Goal: Task Accomplishment & Management: Manage account settings

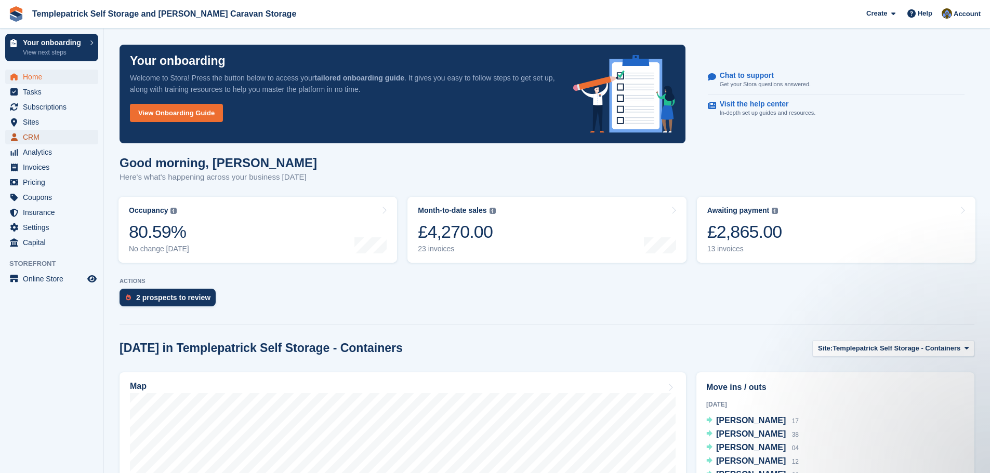
click at [53, 136] on span "CRM" at bounding box center [54, 137] width 62 height 15
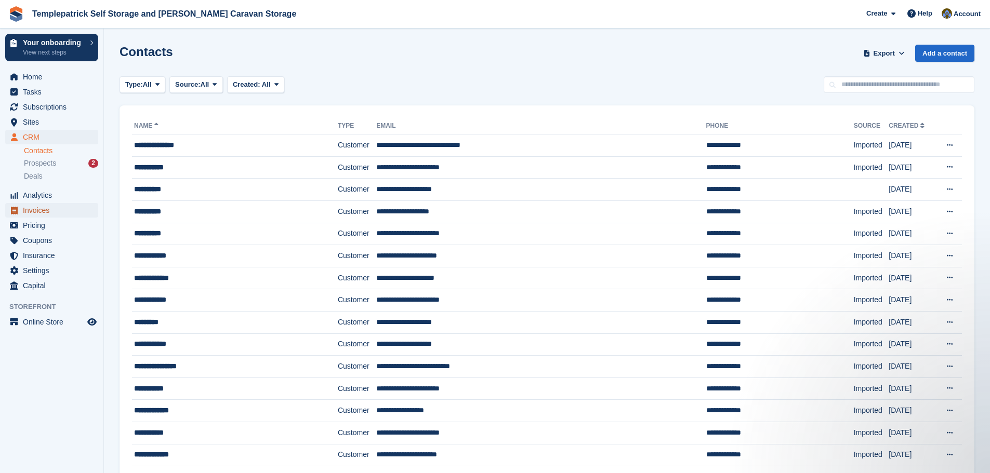
click at [35, 211] on span "Invoices" at bounding box center [54, 210] width 62 height 15
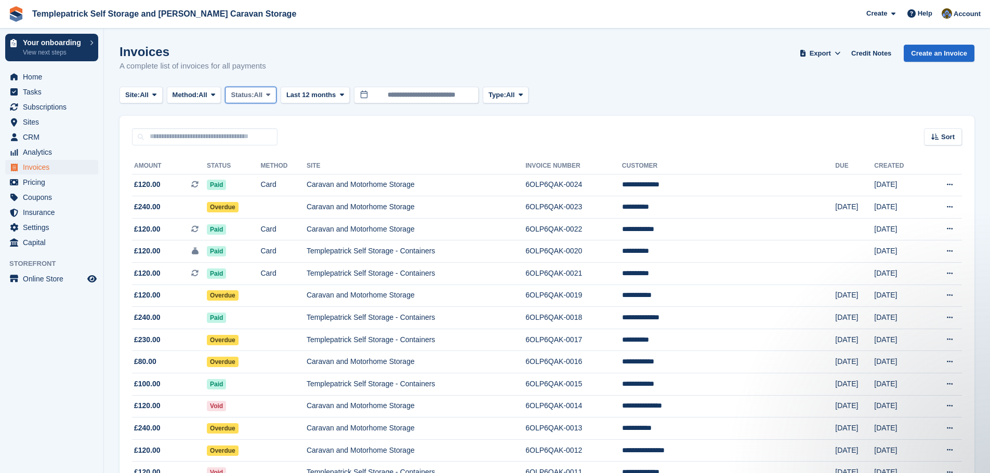
click at [246, 98] on span "Status:" at bounding box center [242, 95] width 23 height 10
click at [257, 140] on link "Paid" at bounding box center [275, 138] width 90 height 19
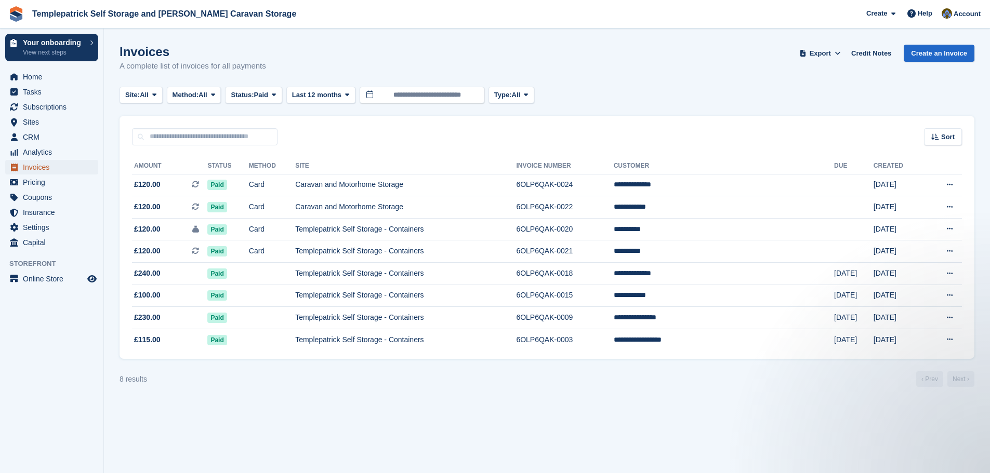
click at [56, 167] on span "Invoices" at bounding box center [54, 167] width 62 height 15
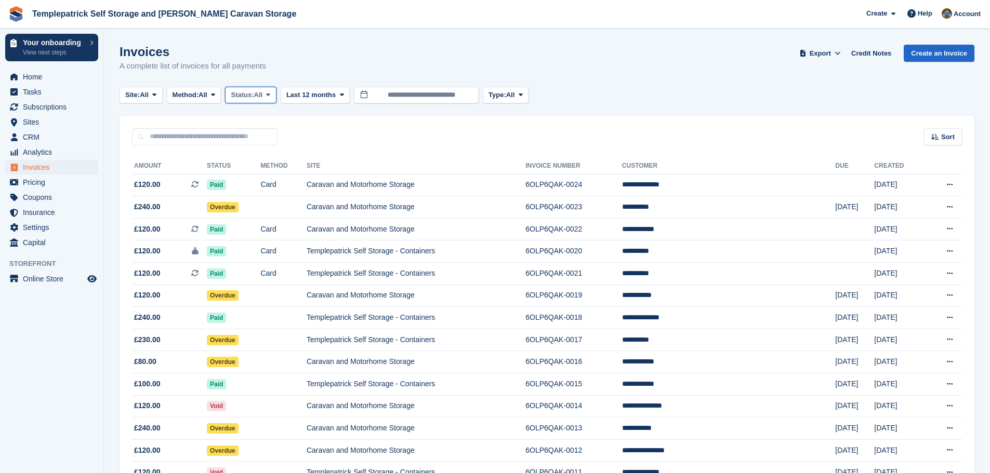
click at [254, 96] on span "Status:" at bounding box center [242, 95] width 23 height 10
click at [249, 139] on link "Paid" at bounding box center [275, 138] width 90 height 19
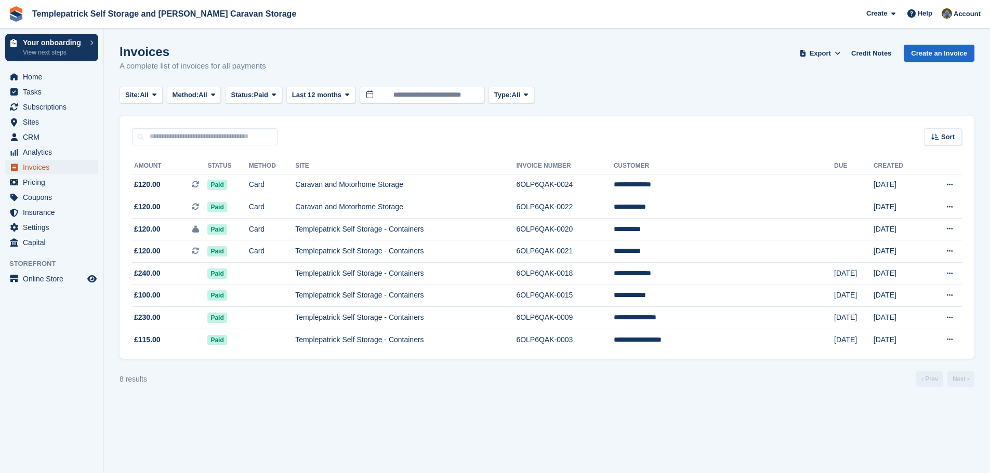
click at [60, 168] on span "Invoices" at bounding box center [54, 167] width 62 height 15
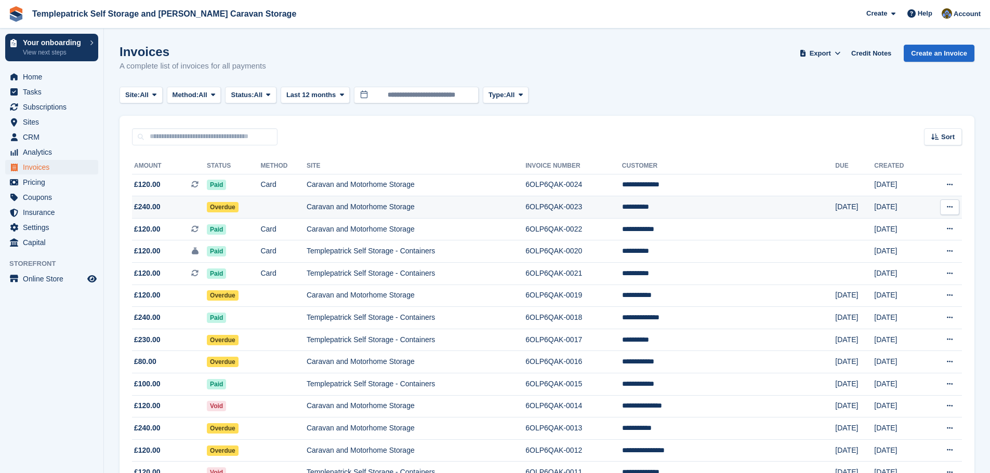
click at [366, 207] on td "Caravan and Motorhome Storage" at bounding box center [416, 207] width 219 height 22
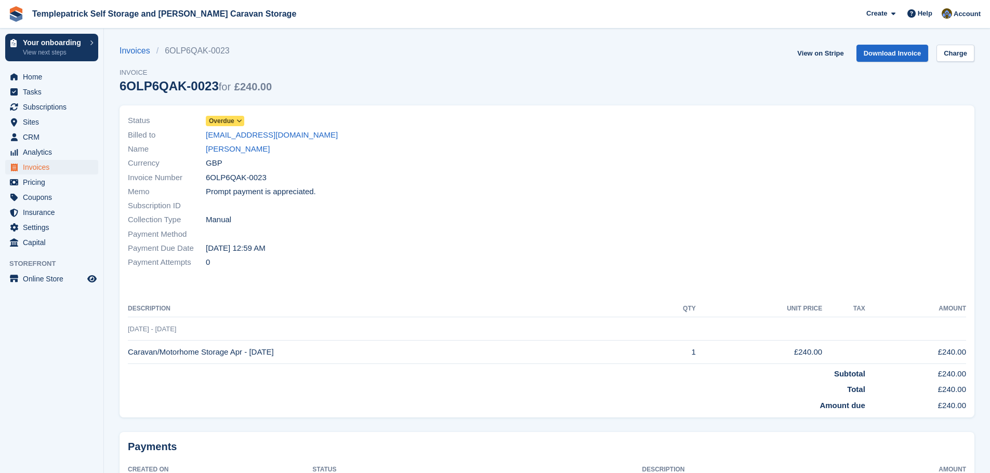
click at [238, 122] on icon at bounding box center [239, 121] width 6 height 6
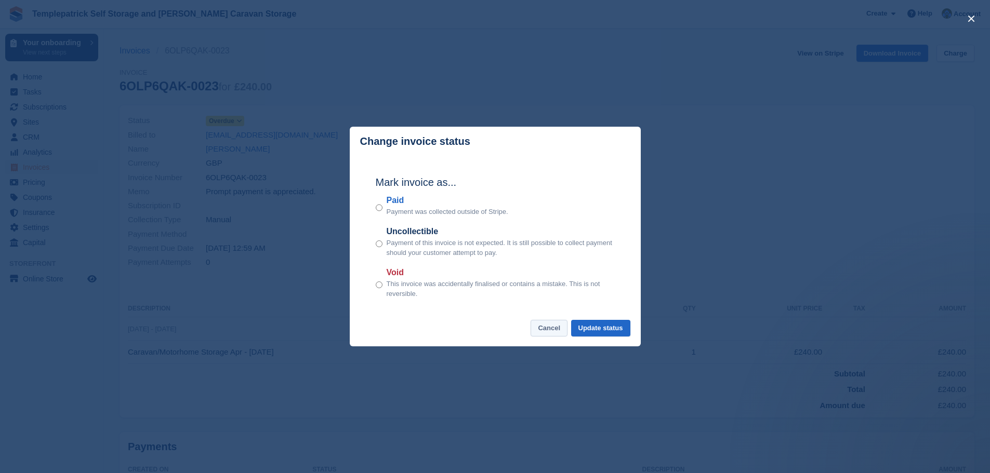
click at [548, 336] on button "Cancel" at bounding box center [548, 328] width 37 height 17
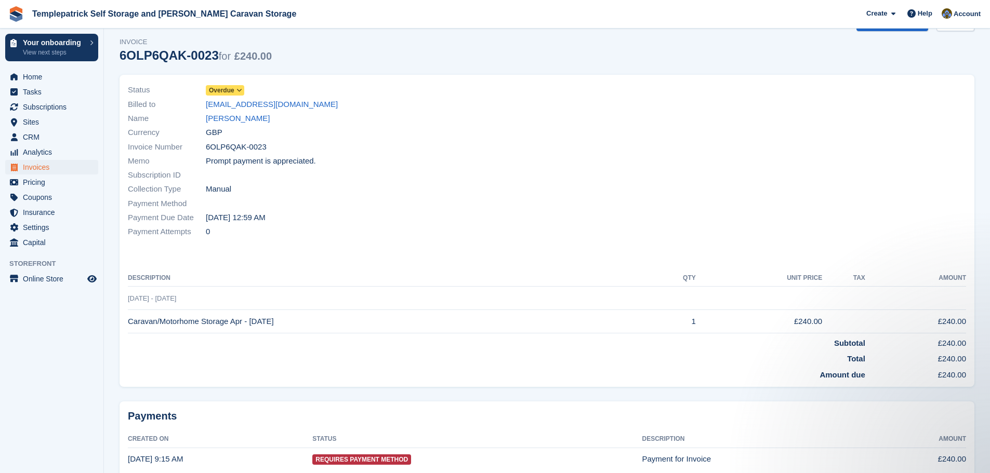
scroll to position [77, 0]
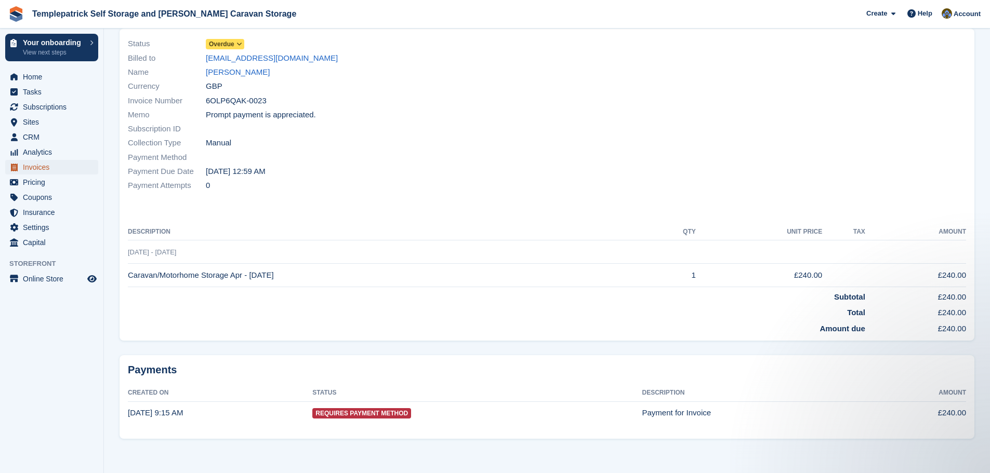
click at [55, 170] on span "Invoices" at bounding box center [54, 167] width 62 height 15
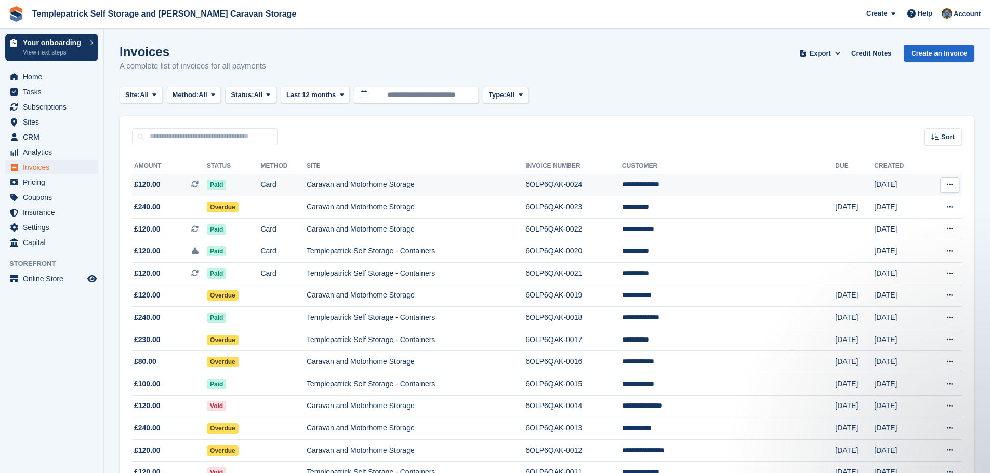
click at [949, 185] on icon at bounding box center [950, 184] width 6 height 7
click at [622, 204] on td "6OLP6QAK-0023" at bounding box center [573, 207] width 97 height 22
click at [256, 100] on button "Status: All" at bounding box center [250, 95] width 51 height 17
click at [256, 175] on link "Open" at bounding box center [275, 175] width 90 height 19
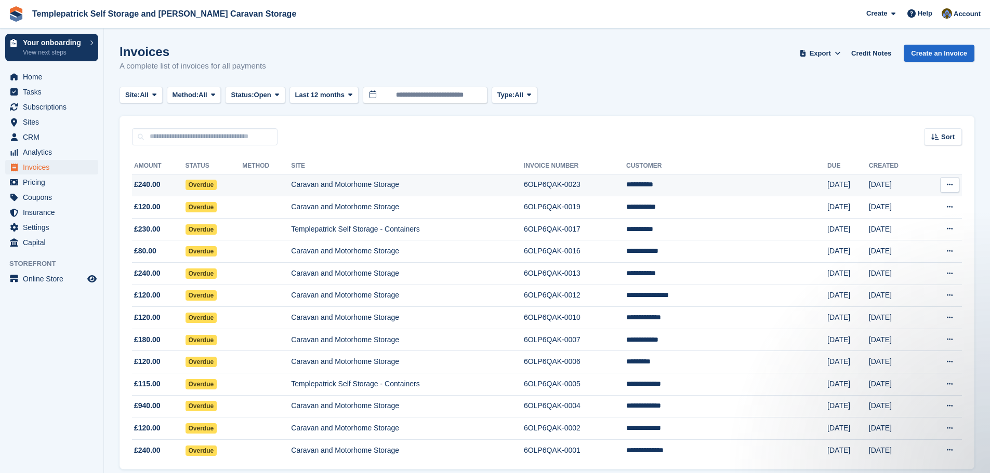
click at [953, 189] on button at bounding box center [949, 185] width 19 height 16
click at [844, 187] on td "24 Sep" at bounding box center [848, 185] width 42 height 22
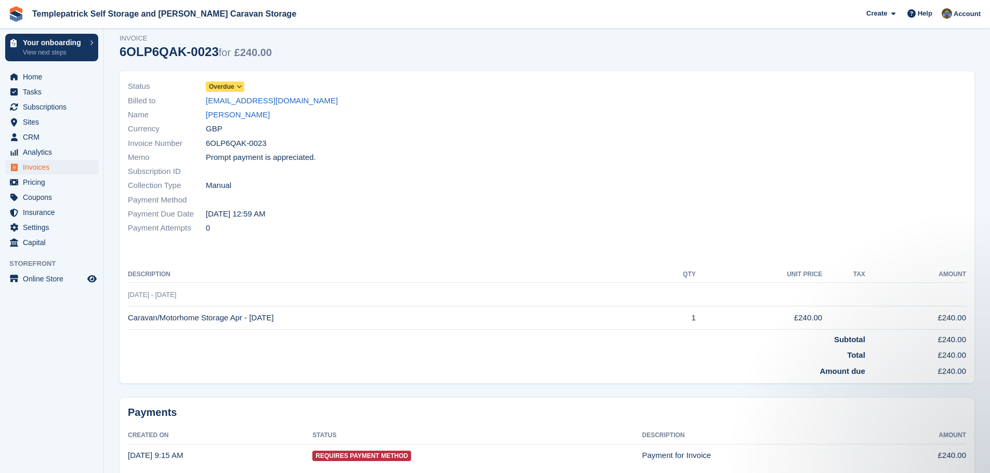
scroll to position [77, 0]
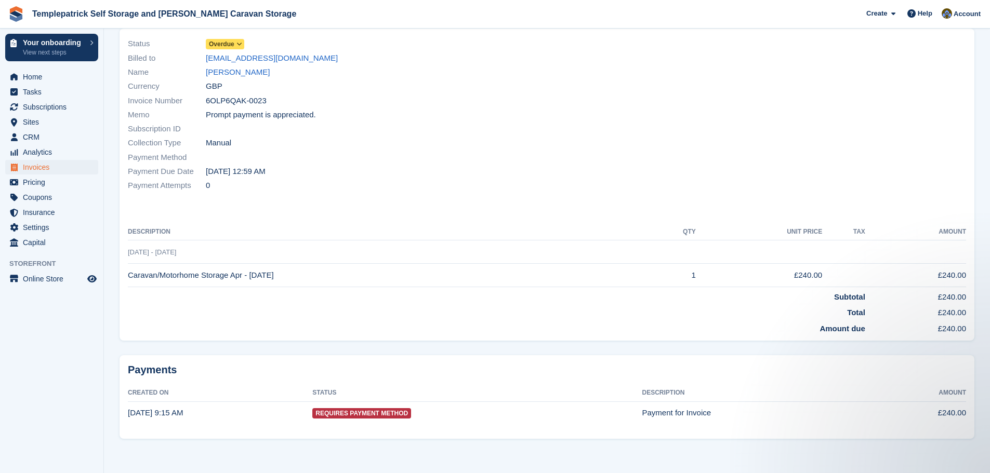
click at [692, 262] on td "[DATE] - [DATE]" at bounding box center [547, 252] width 838 height 23
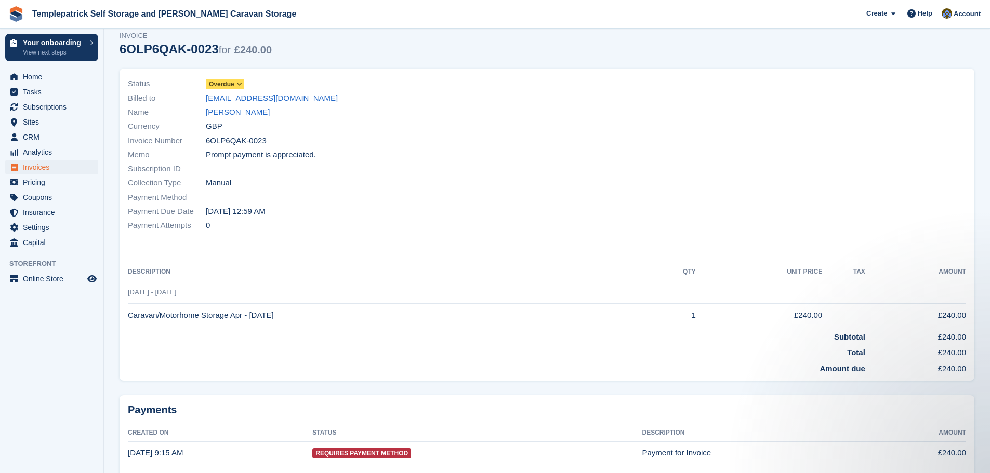
scroll to position [0, 0]
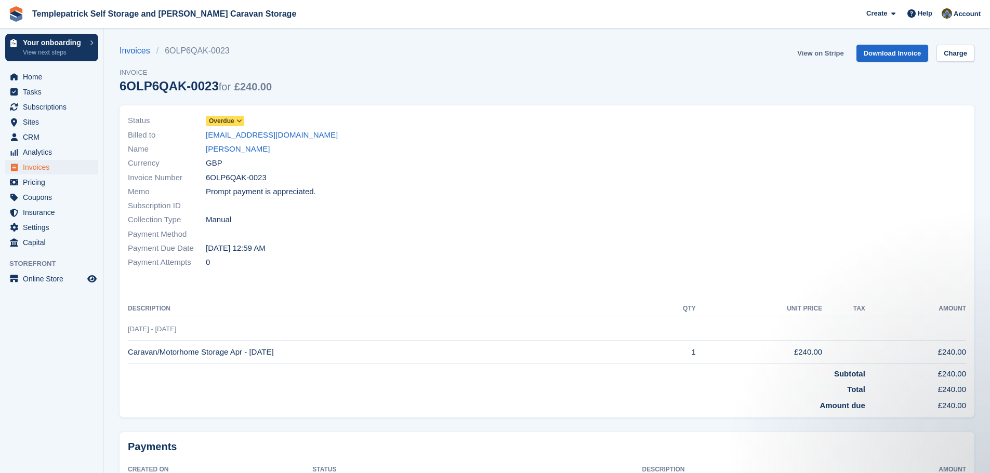
click at [819, 55] on link "View on Stripe" at bounding box center [820, 53] width 55 height 17
click at [222, 121] on span "Overdue" at bounding box center [221, 120] width 25 height 9
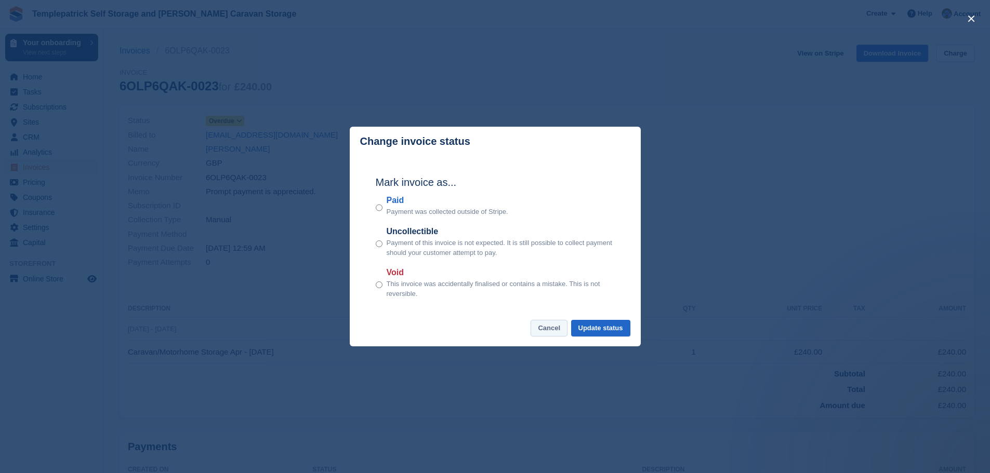
click at [549, 335] on button "Cancel" at bounding box center [548, 328] width 37 height 17
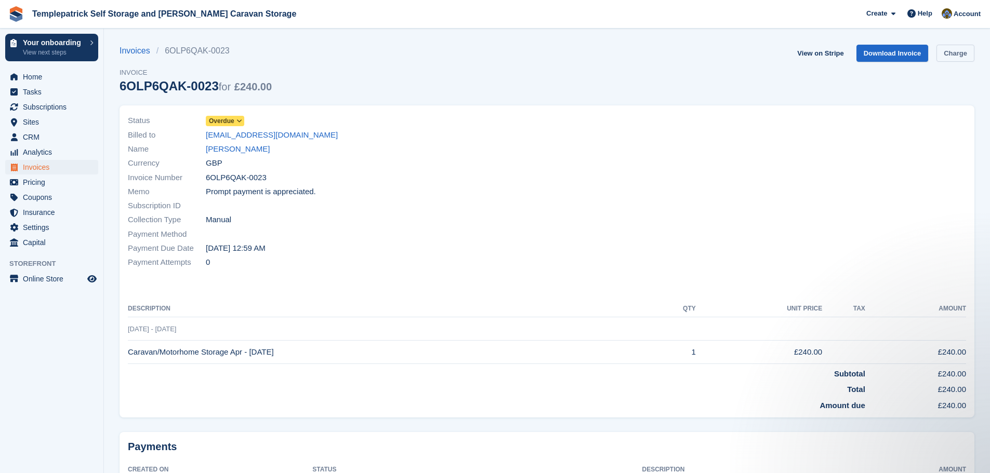
click at [963, 53] on link "Charge" at bounding box center [955, 53] width 38 height 17
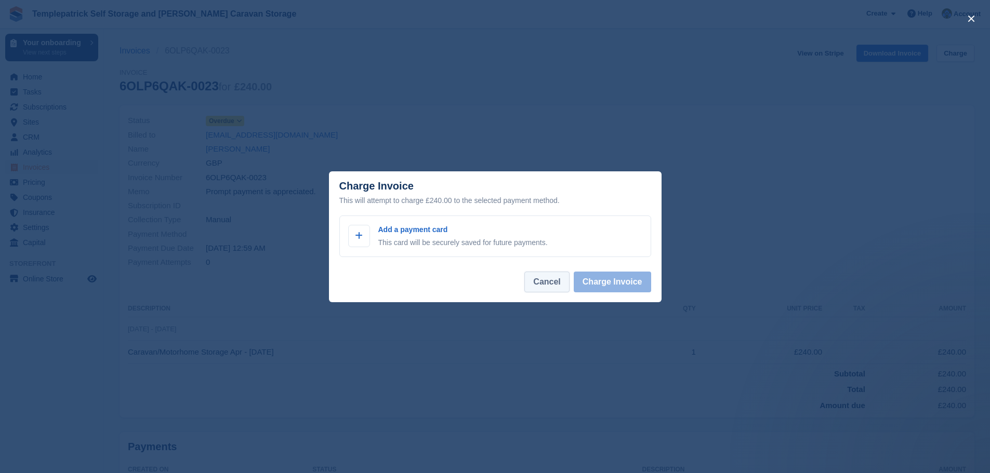
click at [536, 289] on button "Cancel" at bounding box center [546, 282] width 45 height 21
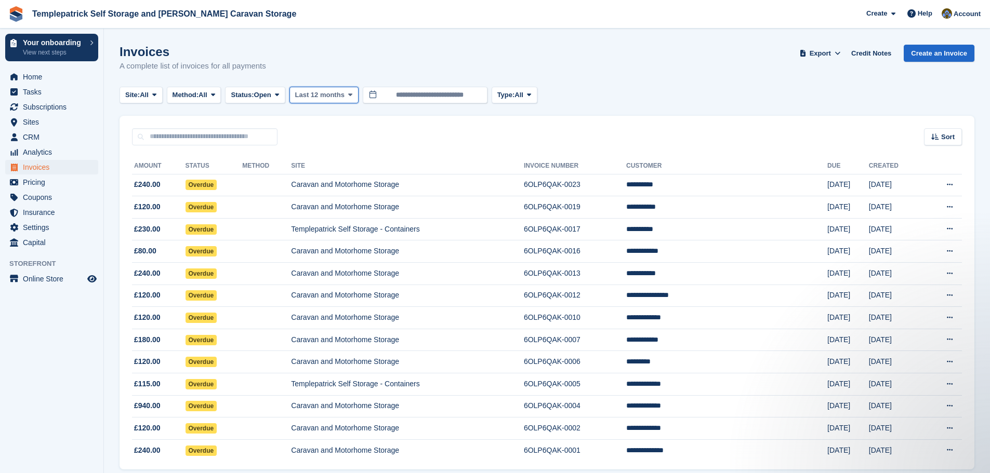
click at [335, 98] on span "Last 12 months" at bounding box center [319, 95] width 49 height 10
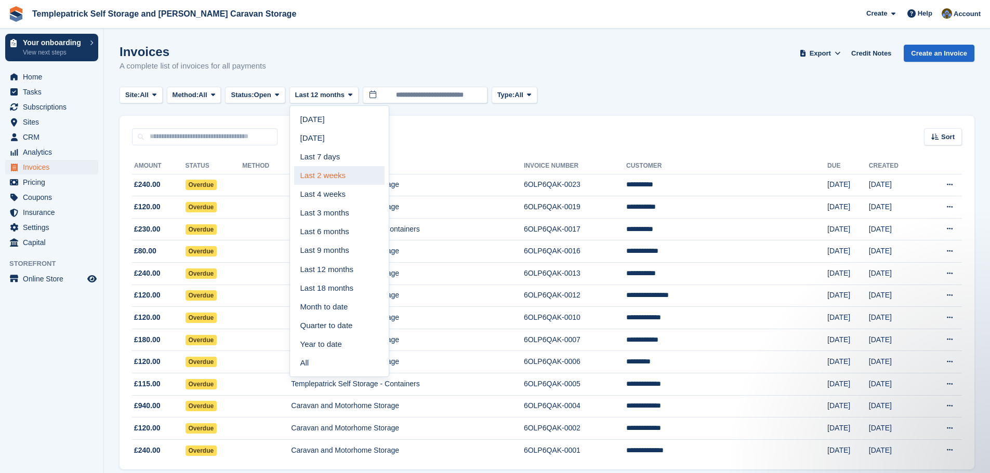
click at [343, 173] on link "Last 2 weeks" at bounding box center [339, 175] width 90 height 19
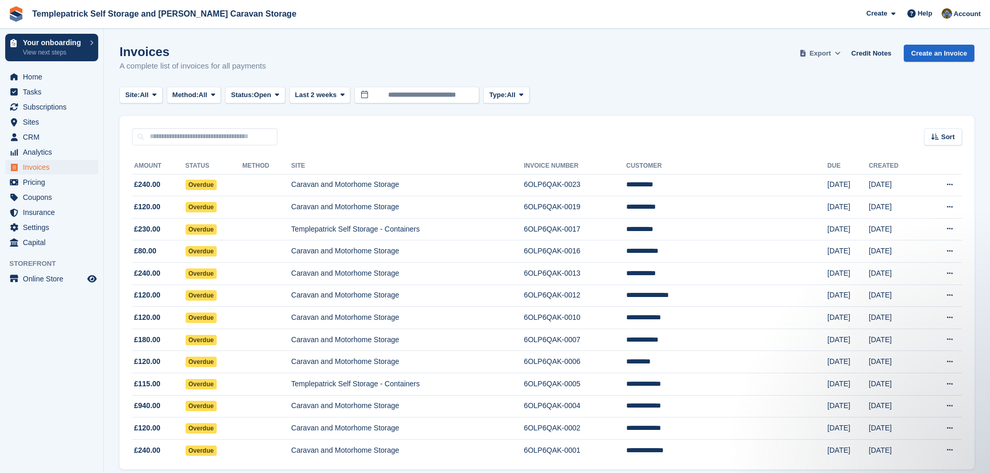
click at [840, 52] on icon at bounding box center [837, 53] width 6 height 7
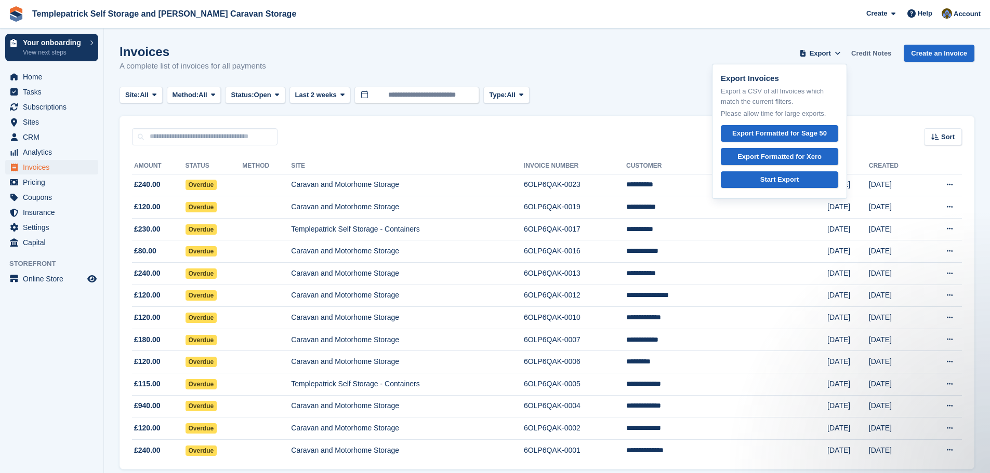
click at [881, 52] on link "Credit Notes" at bounding box center [871, 53] width 48 height 17
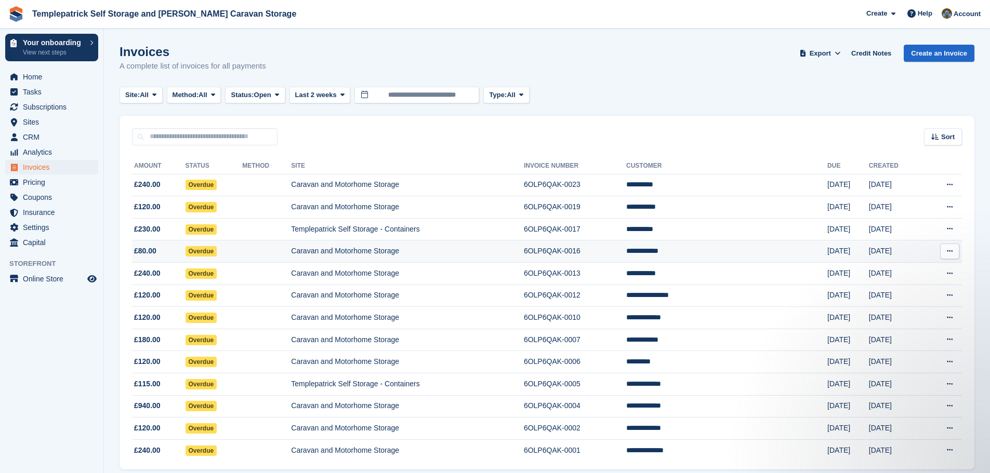
scroll to position [40, 0]
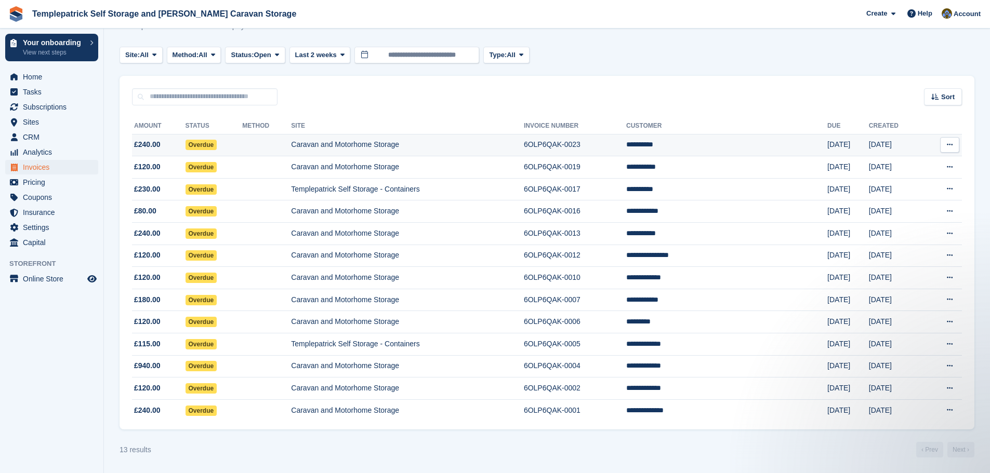
click at [960, 145] on td "Download PDF View on Stripe View Customer" at bounding box center [941, 145] width 39 height 22
click at [955, 145] on button at bounding box center [949, 145] width 19 height 16
click at [952, 282] on button at bounding box center [949, 278] width 19 height 16
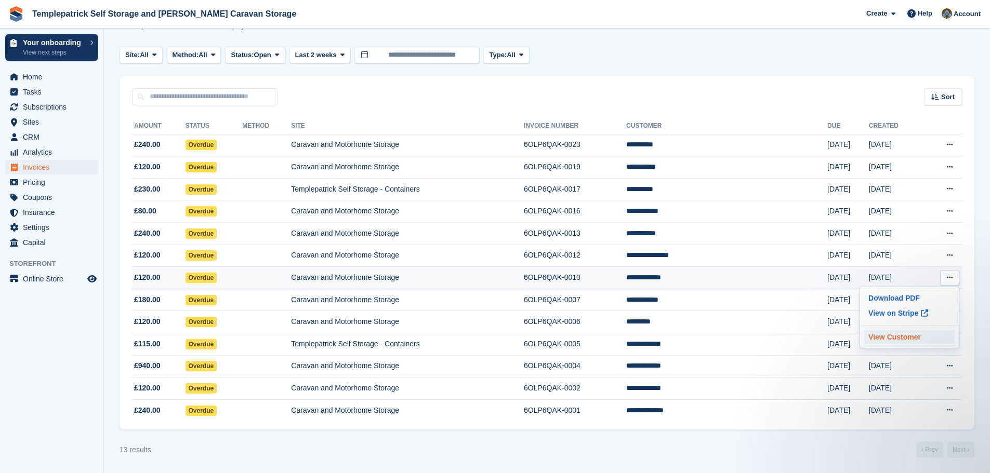
click at [904, 340] on p "View Customer" at bounding box center [909, 337] width 90 height 14
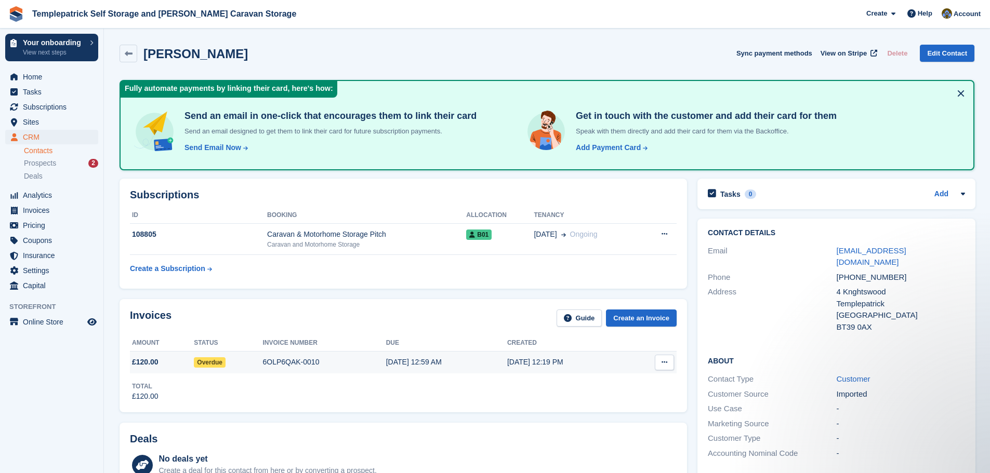
click at [668, 364] on button at bounding box center [664, 363] width 19 height 16
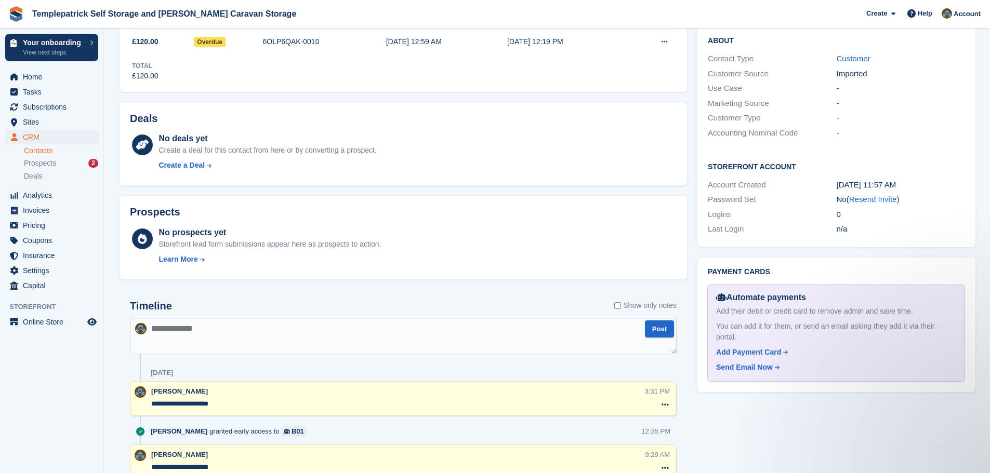
scroll to position [178, 0]
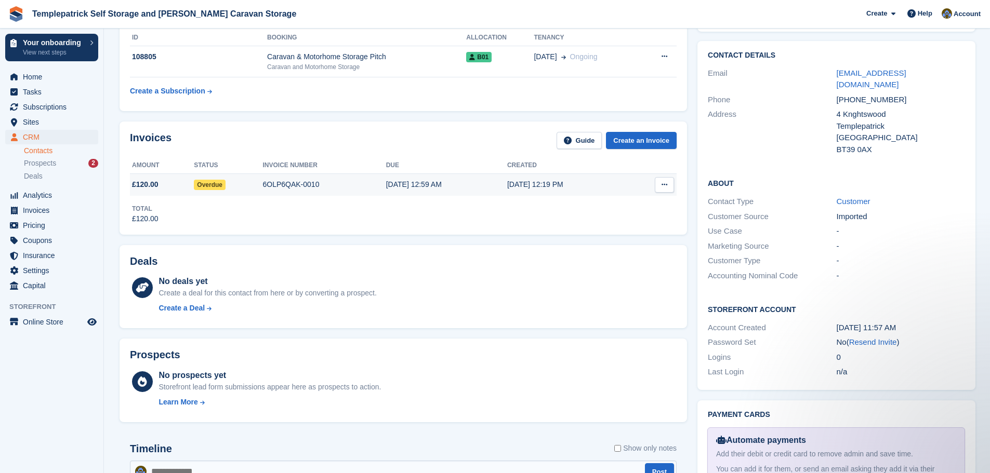
click at [271, 183] on div "6OLP6QAK-0010" at bounding box center [323, 184] width 123 height 11
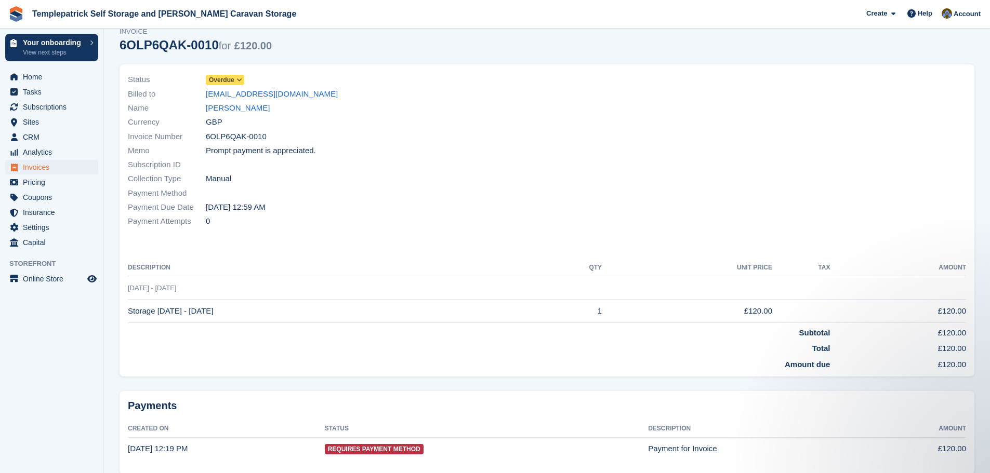
scroll to position [77, 0]
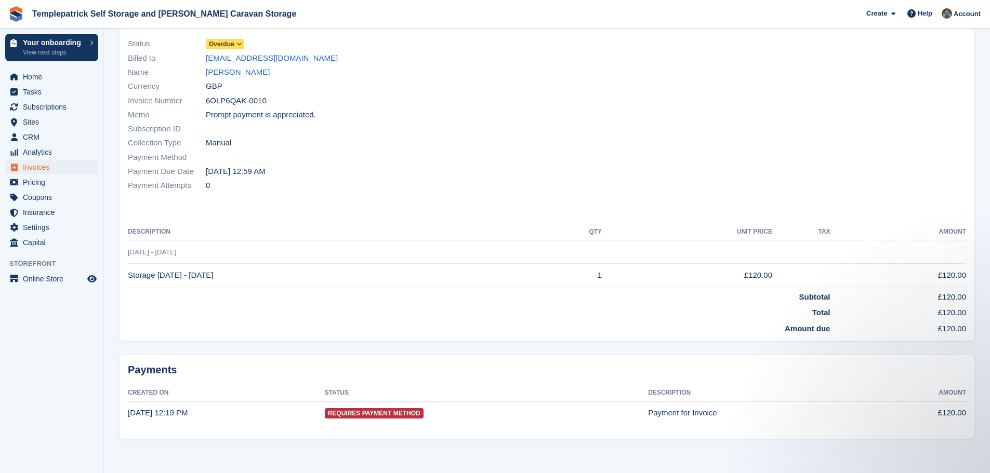
click at [380, 414] on span "Requires Payment Method" at bounding box center [374, 413] width 99 height 10
click at [46, 166] on span "Invoices" at bounding box center [54, 167] width 62 height 15
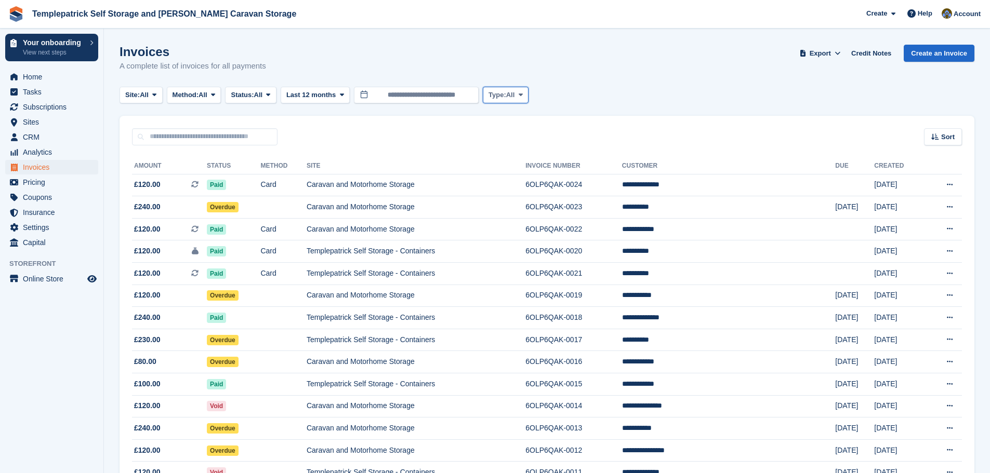
click at [519, 92] on button "Type: All" at bounding box center [506, 95] width 46 height 17
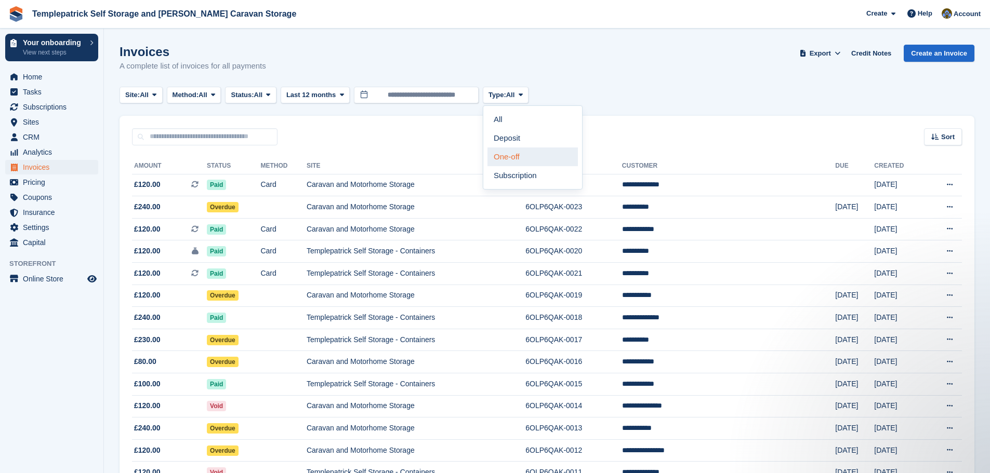
click at [518, 158] on link "One-off" at bounding box center [532, 157] width 90 height 19
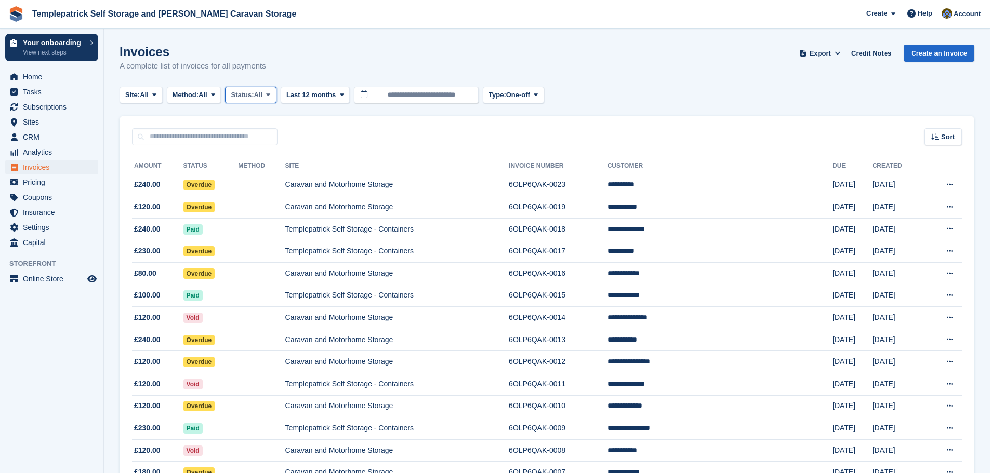
click at [248, 95] on span "Status:" at bounding box center [242, 95] width 23 height 10
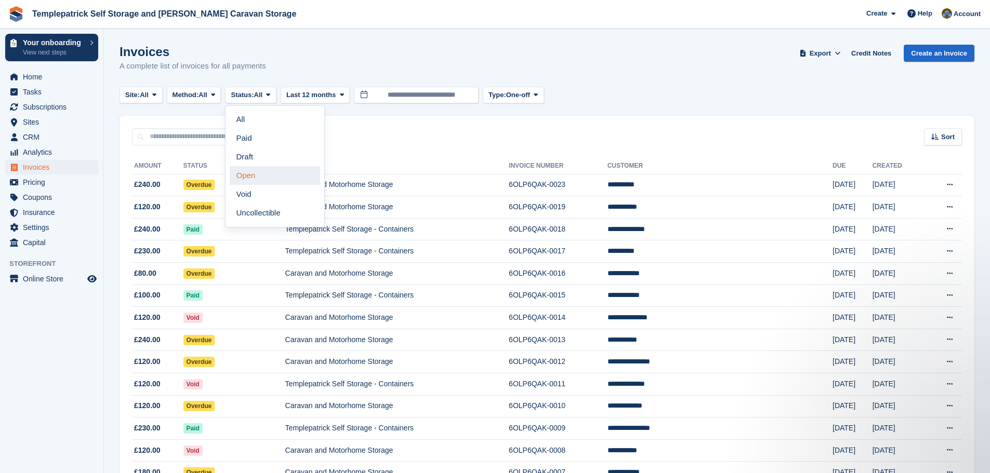
click at [259, 175] on link "Open" at bounding box center [275, 175] width 90 height 19
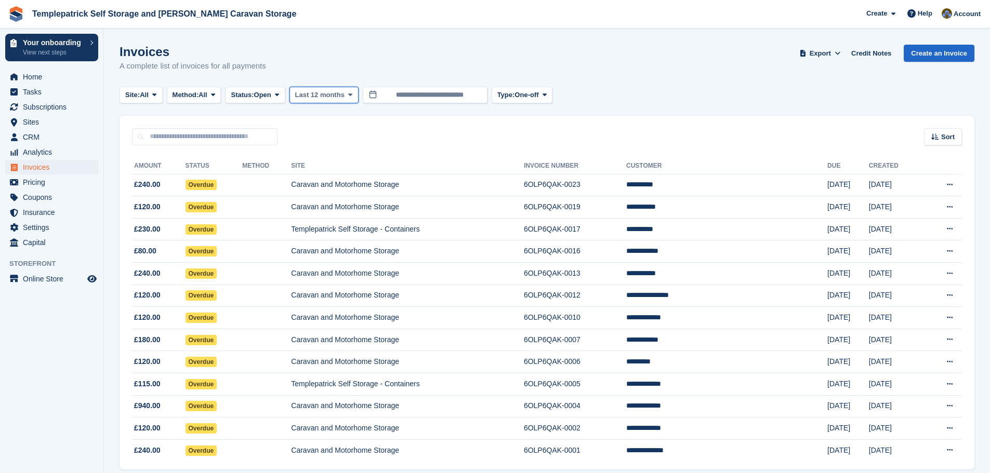
click at [349, 97] on icon at bounding box center [350, 94] width 4 height 7
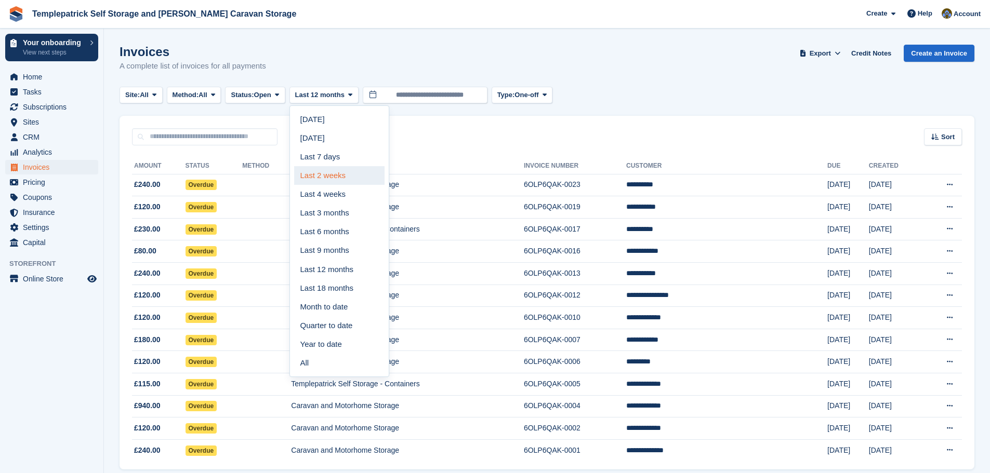
click at [338, 177] on link "Last 2 weeks" at bounding box center [339, 175] width 90 height 19
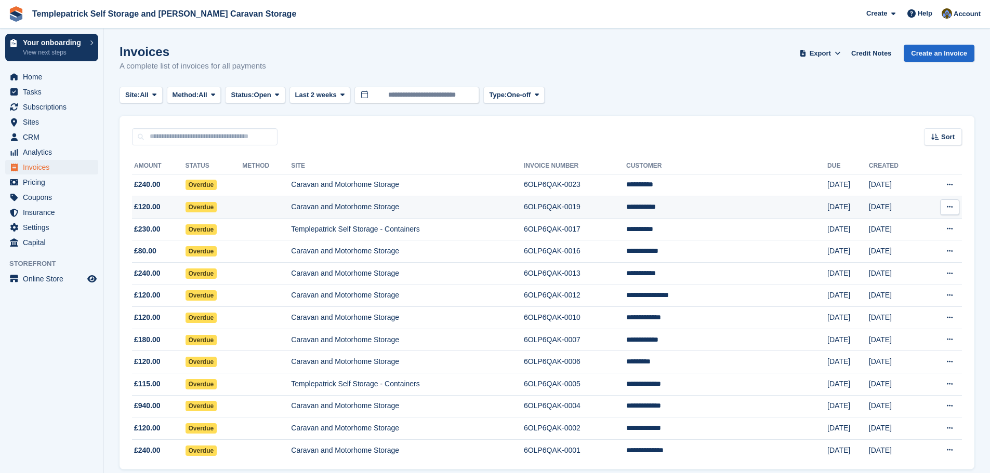
drag, startPoint x: 950, startPoint y: 182, endPoint x: 955, endPoint y: 215, distance: 32.6
click at [955, 215] on button at bounding box center [949, 208] width 19 height 16
click at [913, 241] on p "View on Stripe" at bounding box center [909, 242] width 90 height 17
click at [923, 19] on div "Help" at bounding box center [919, 13] width 34 height 17
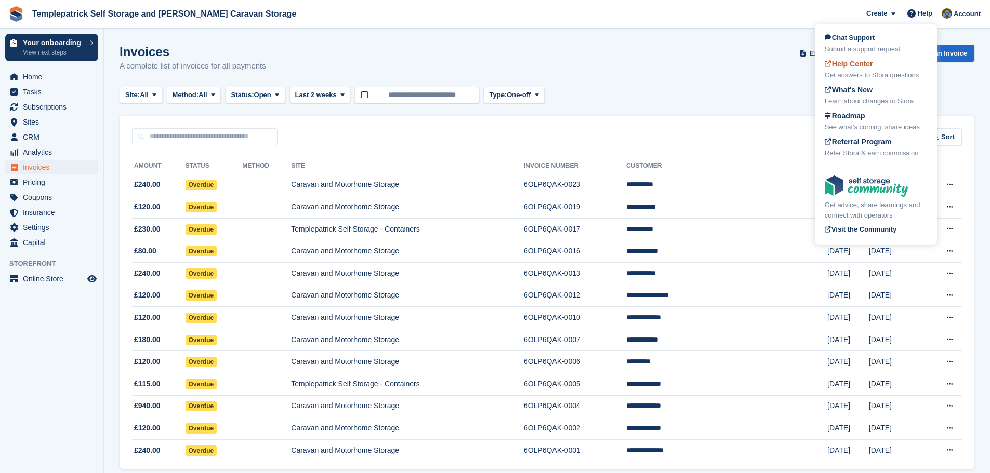
click at [880, 67] on div "Help Center Get answers to Stora questions" at bounding box center [876, 70] width 102 height 22
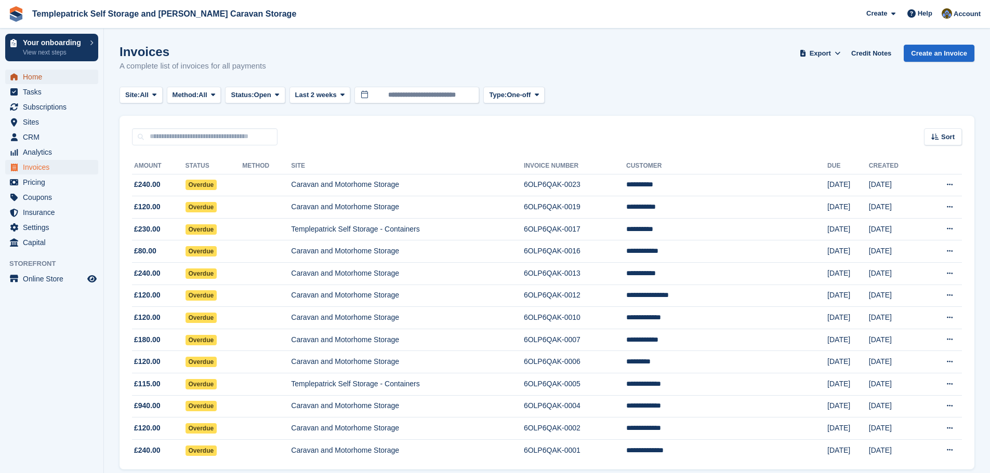
click at [63, 74] on span "Home" at bounding box center [54, 77] width 62 height 15
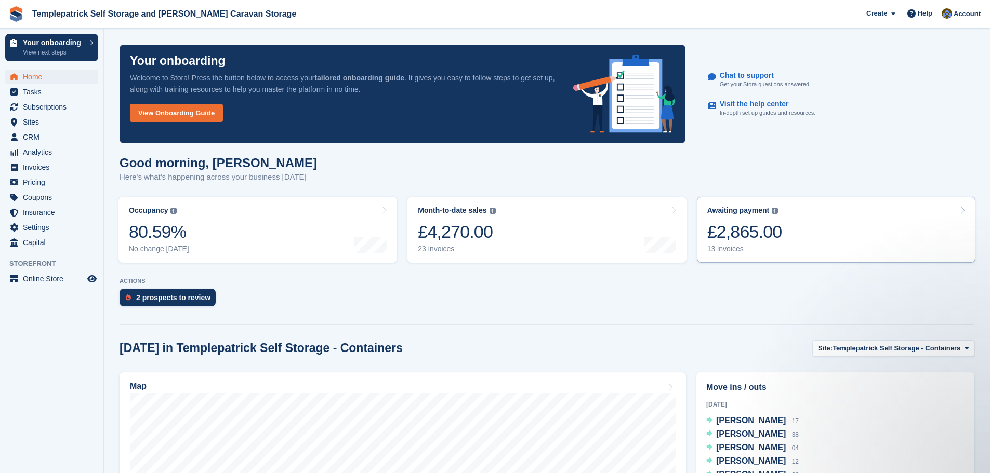
click at [961, 213] on icon at bounding box center [962, 210] width 5 height 8
click at [968, 209] on link "Awaiting payment The total outstanding balance on all open invoices. £2,865.00 …" at bounding box center [836, 230] width 278 height 66
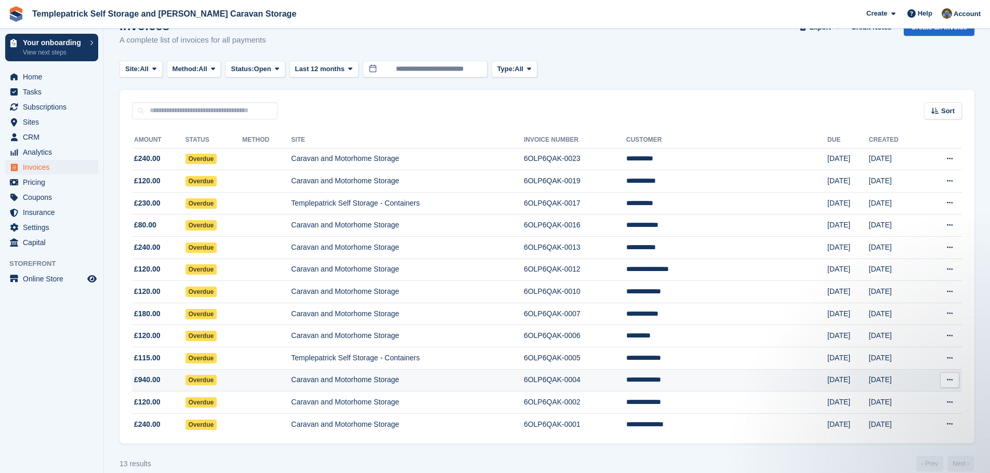
scroll to position [40, 0]
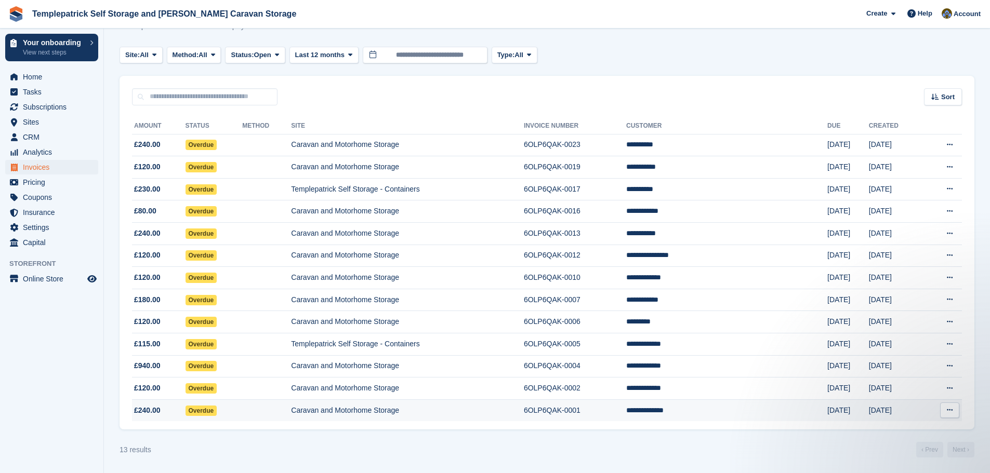
click at [366, 411] on td "Caravan and Motorhome Storage" at bounding box center [407, 411] width 233 height 22
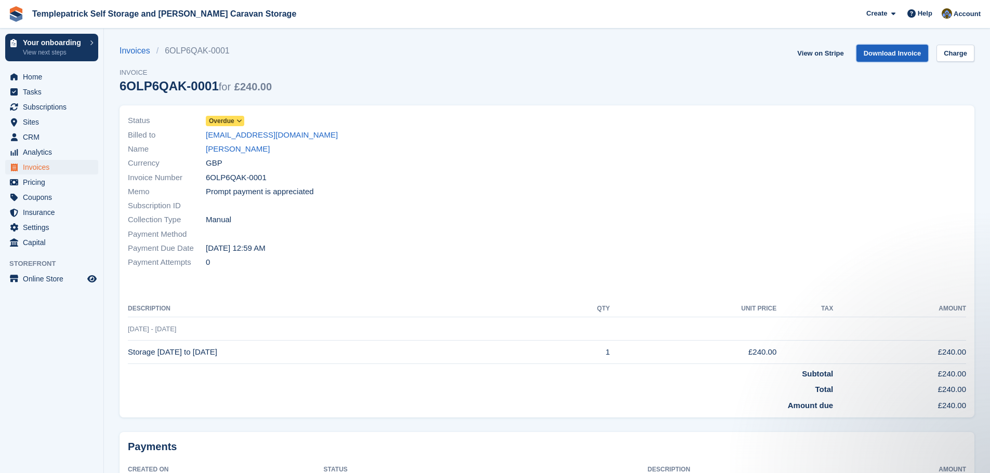
click at [885, 55] on link "Download Invoice" at bounding box center [892, 53] width 72 height 17
click at [960, 58] on link "Charge" at bounding box center [955, 53] width 38 height 17
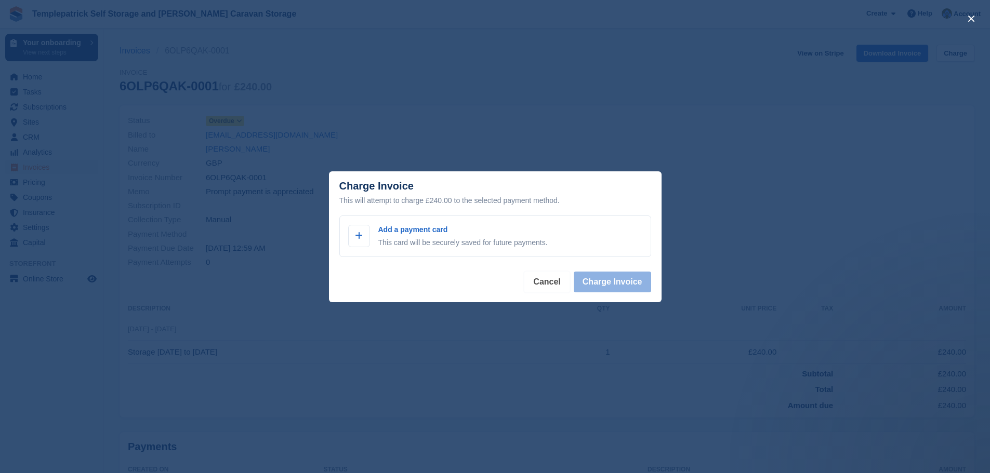
drag, startPoint x: 552, startPoint y: 282, endPoint x: 556, endPoint y: 277, distance: 5.9
click at [555, 281] on button "Cancel" at bounding box center [546, 282] width 45 height 21
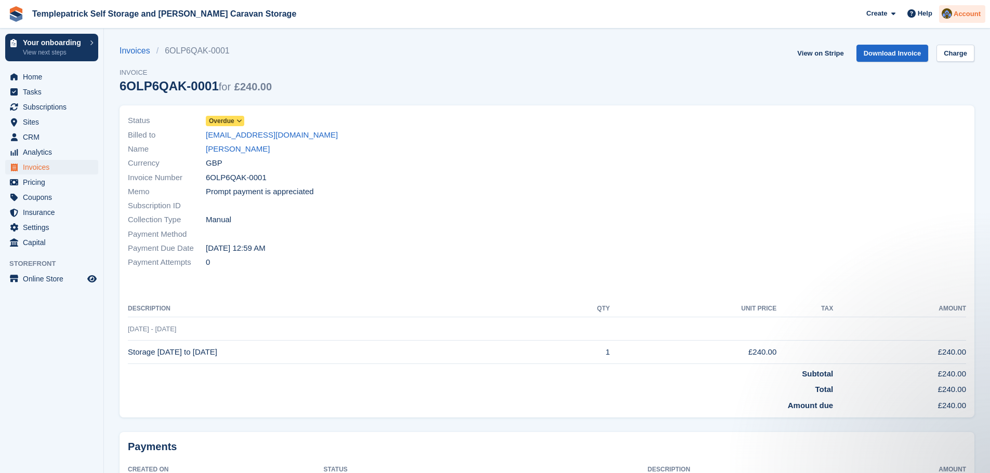
click at [963, 15] on span "Account" at bounding box center [966, 14] width 27 height 10
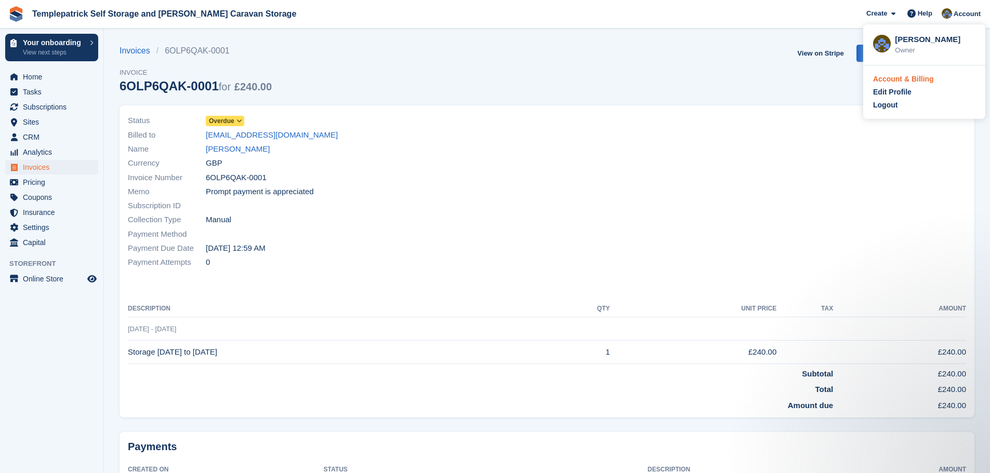
click at [919, 84] on div "Account & Billing" at bounding box center [903, 79] width 61 height 11
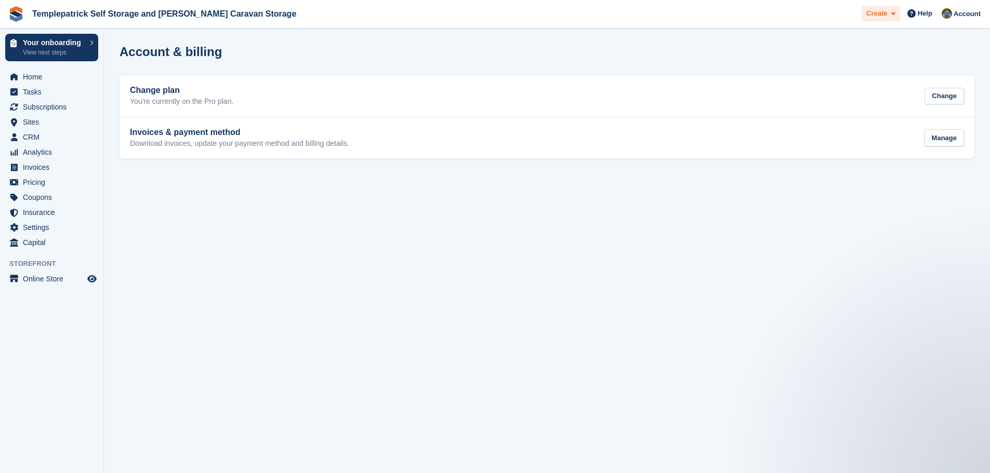
click at [895, 17] on icon at bounding box center [893, 13] width 4 height 7
click at [46, 226] on span "Settings" at bounding box center [54, 227] width 62 height 15
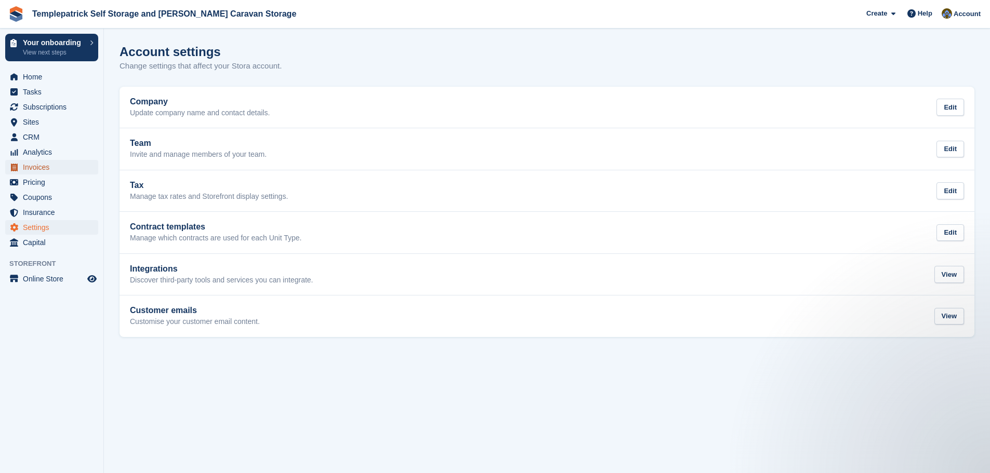
click at [51, 168] on span "Invoices" at bounding box center [54, 167] width 62 height 15
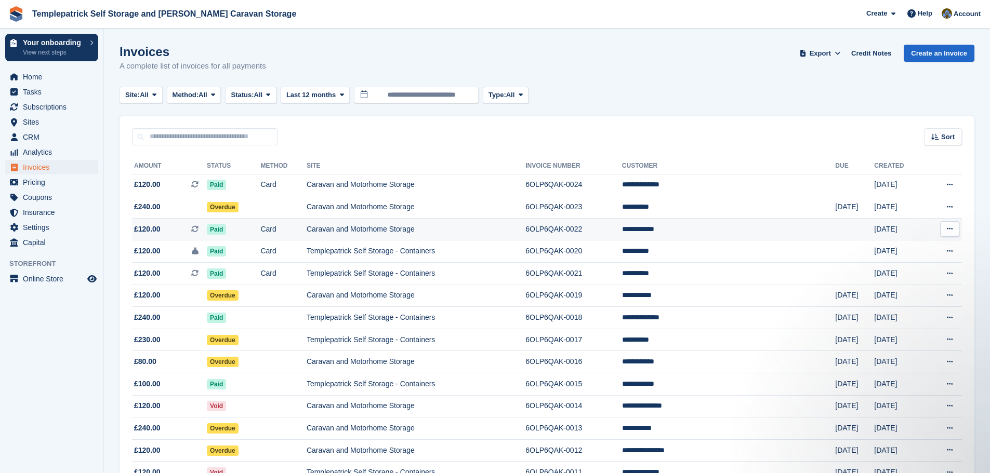
click at [391, 231] on td "Caravan and Motorhome Storage" at bounding box center [416, 229] width 219 height 22
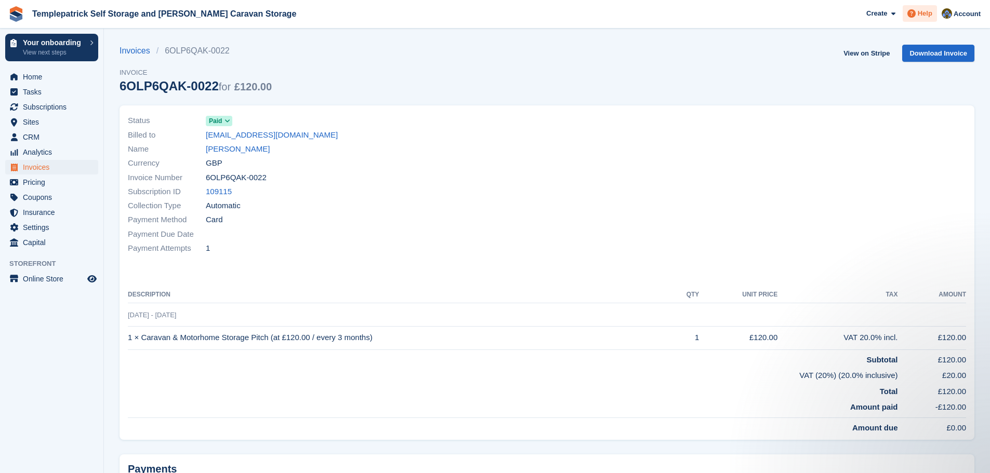
click at [918, 13] on span at bounding box center [911, 13] width 12 height 12
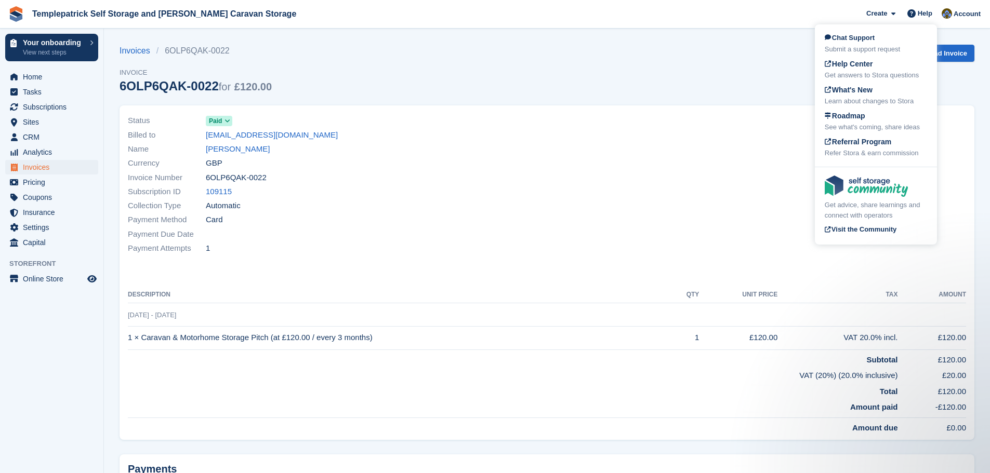
click at [706, 74] on div "Invoices 6OLP6QAK-0022 Invoice 6OLP6QAK-0022 for £120.00 View on Stripe Downloa…" at bounding box center [546, 75] width 855 height 61
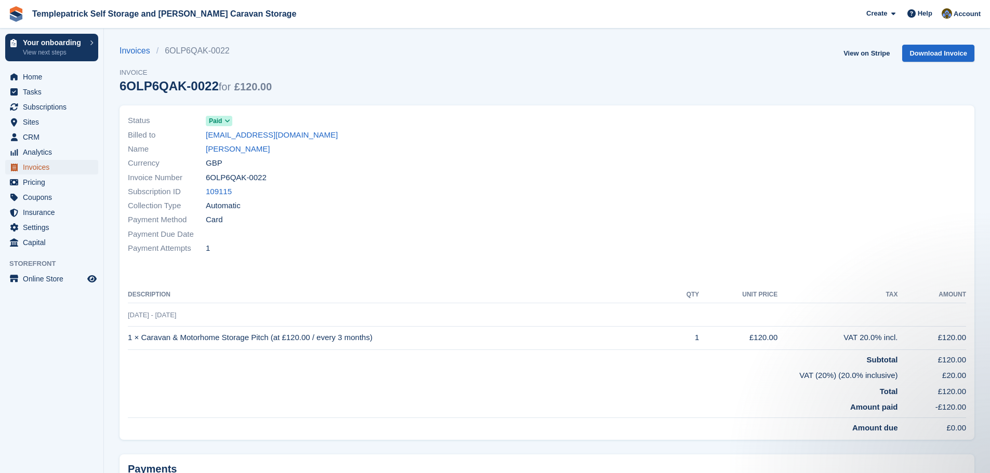
click at [60, 166] on span "Invoices" at bounding box center [54, 167] width 62 height 15
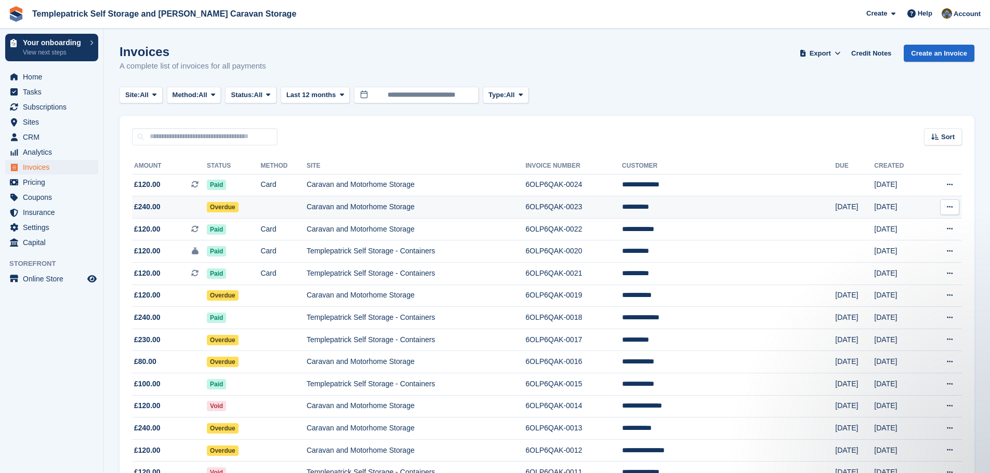
click at [707, 204] on td "**********" at bounding box center [729, 207] width 214 height 22
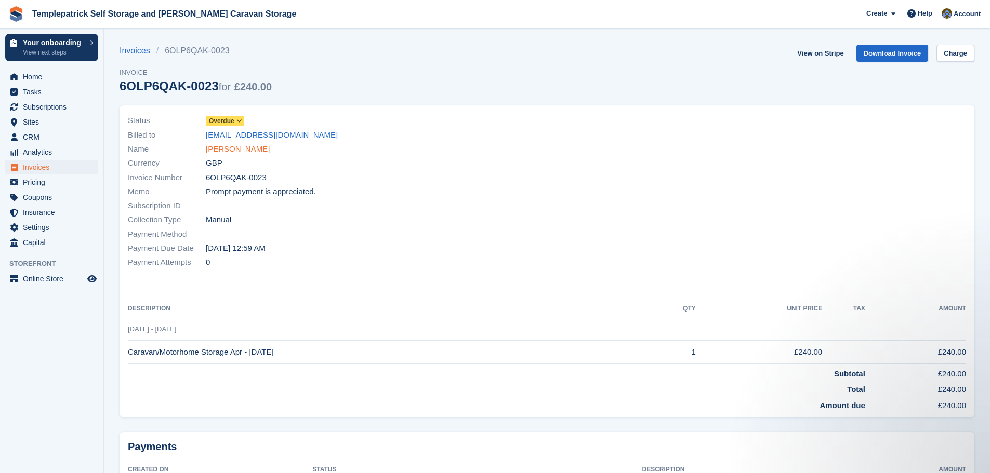
click at [222, 147] on link "[PERSON_NAME]" at bounding box center [238, 149] width 64 height 12
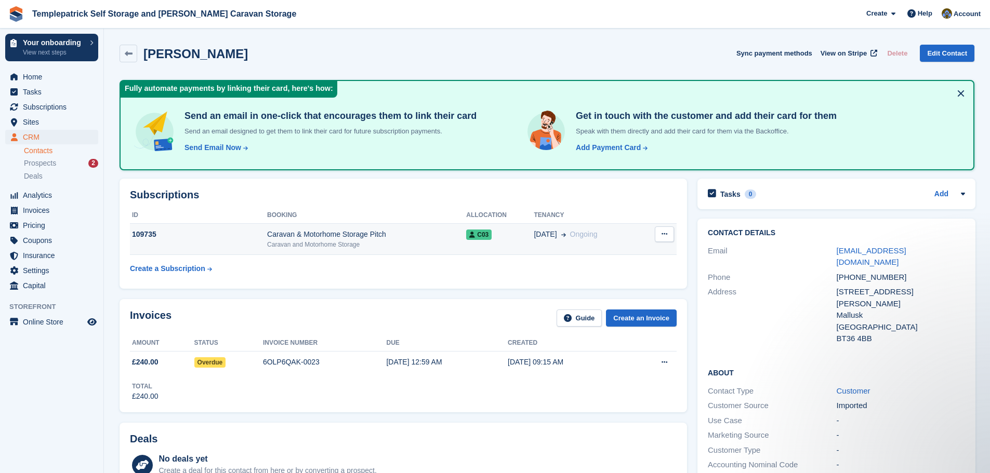
click at [480, 234] on span "C03" at bounding box center [478, 235] width 25 height 10
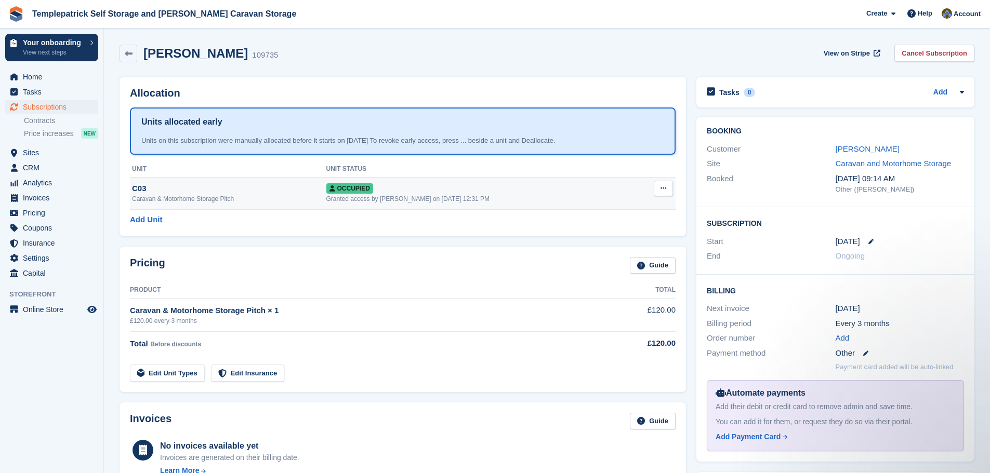
click at [660, 188] on icon at bounding box center [663, 188] width 6 height 7
click at [622, 208] on p "Overlock" at bounding box center [623, 209] width 90 height 14
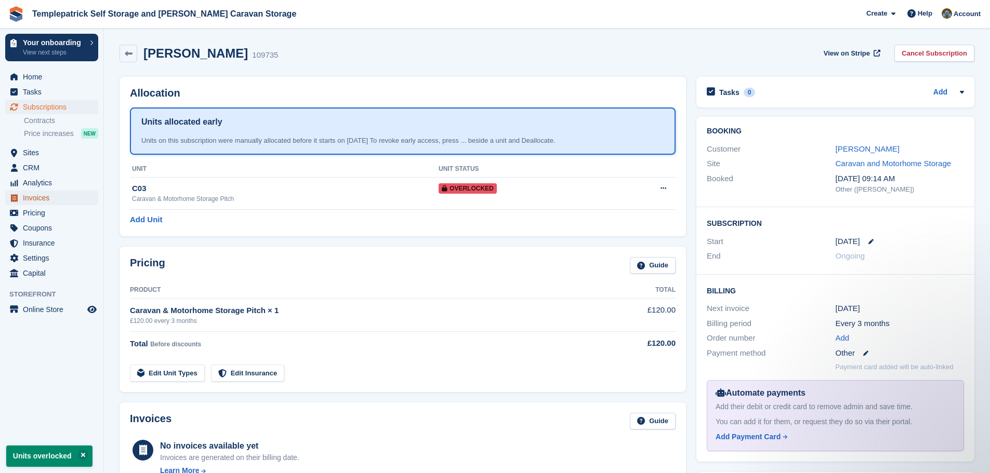
click at [48, 198] on span "Invoices" at bounding box center [54, 198] width 62 height 15
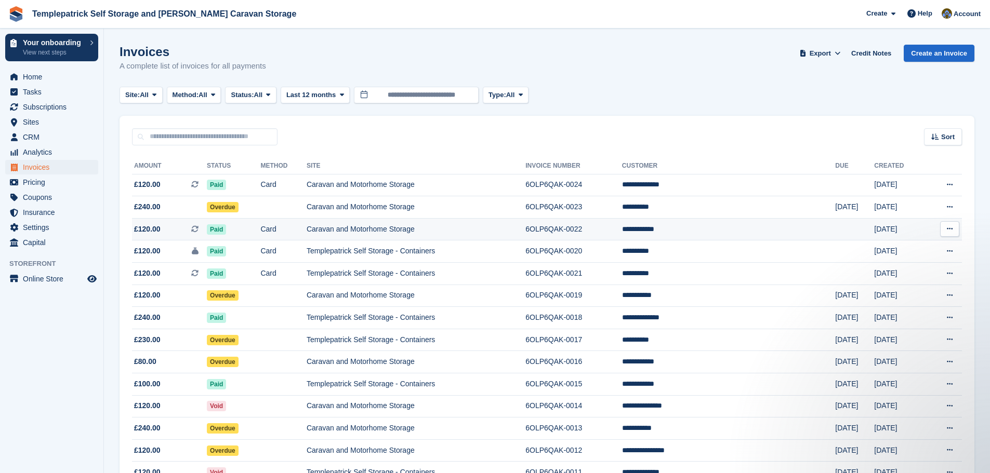
click at [721, 234] on td "**********" at bounding box center [729, 229] width 214 height 22
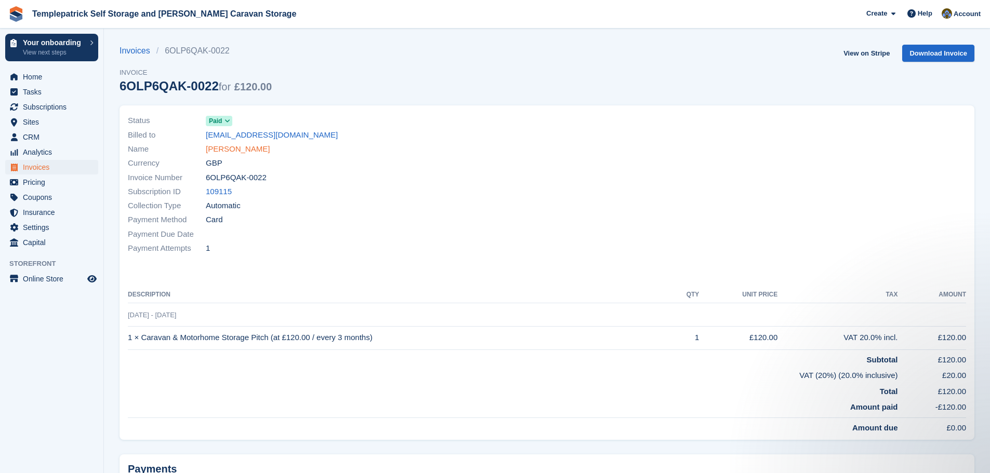
click at [231, 151] on link "[PERSON_NAME]" at bounding box center [238, 149] width 64 height 12
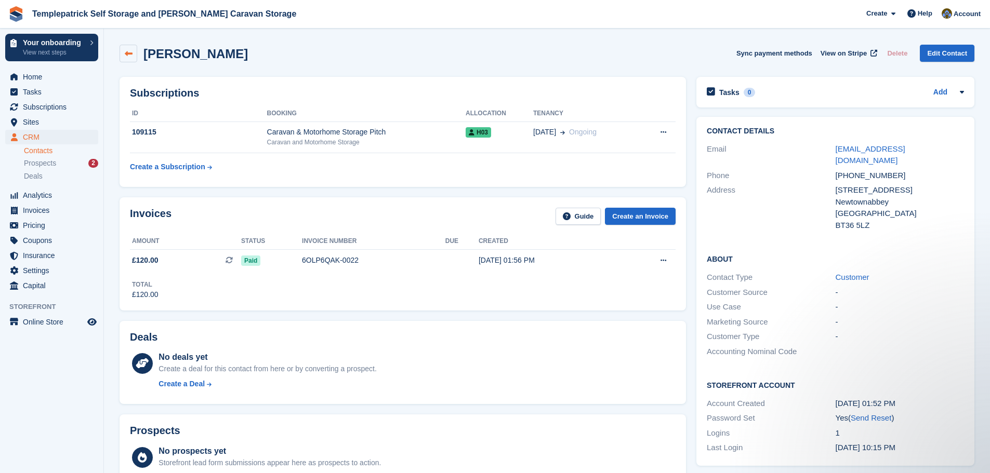
click at [128, 54] on icon at bounding box center [129, 54] width 8 height 8
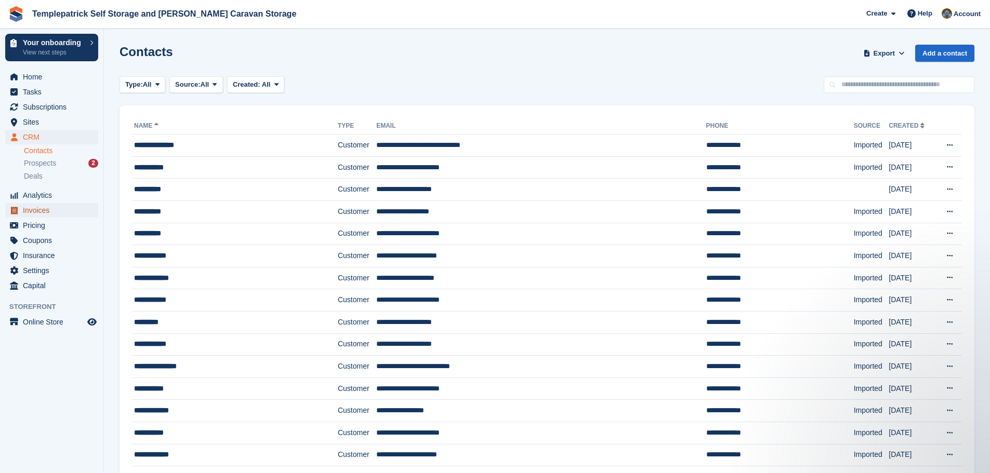
click at [55, 209] on span "Invoices" at bounding box center [54, 210] width 62 height 15
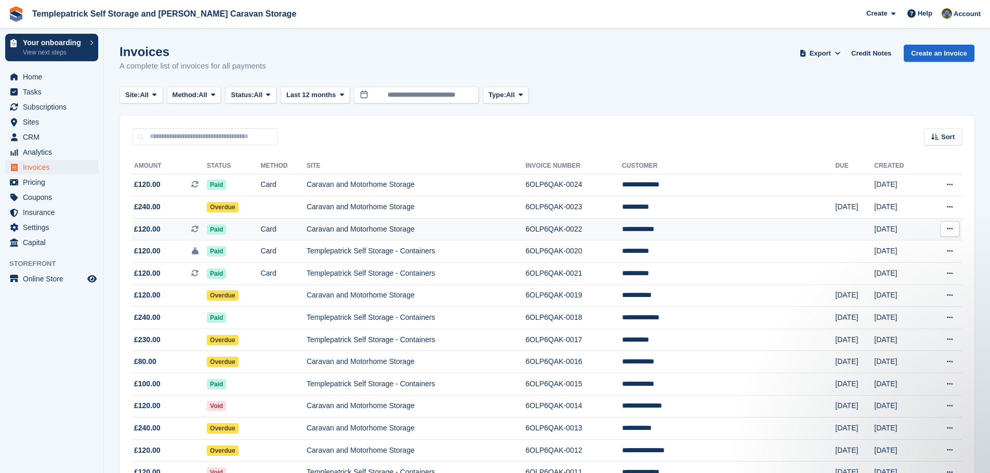
click at [715, 229] on td "**********" at bounding box center [729, 229] width 214 height 22
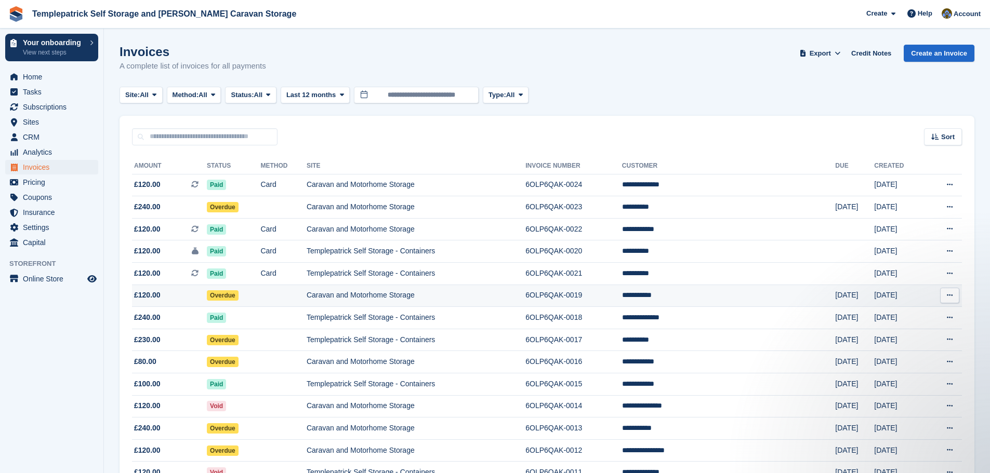
click at [725, 300] on td "**********" at bounding box center [729, 296] width 214 height 22
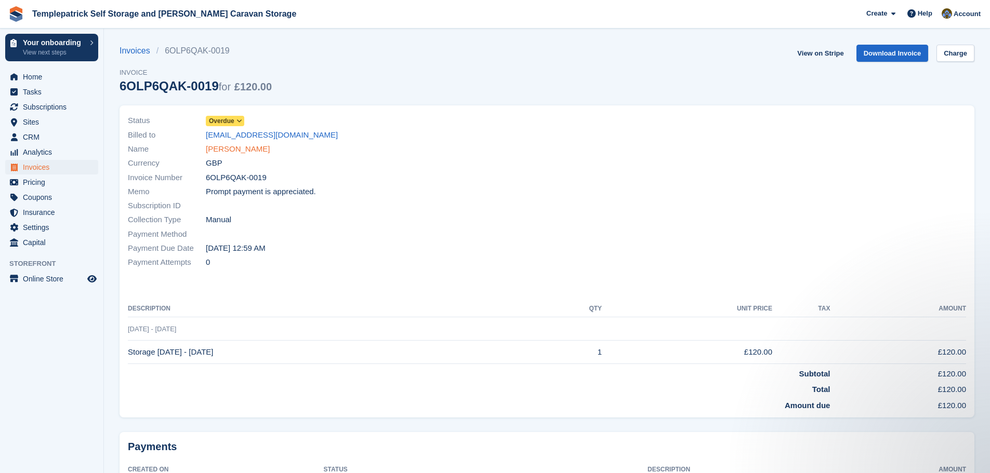
click at [242, 150] on link "[PERSON_NAME]" at bounding box center [238, 149] width 64 height 12
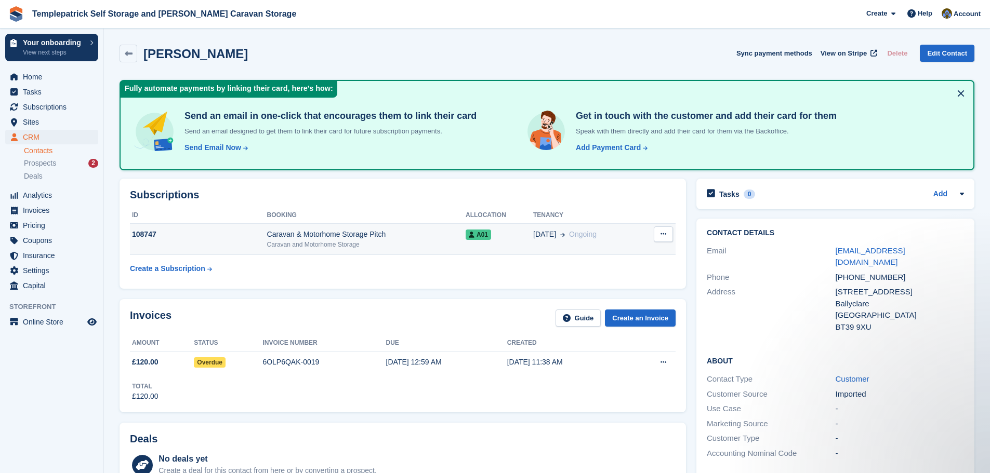
click at [481, 236] on span "A01" at bounding box center [478, 235] width 25 height 10
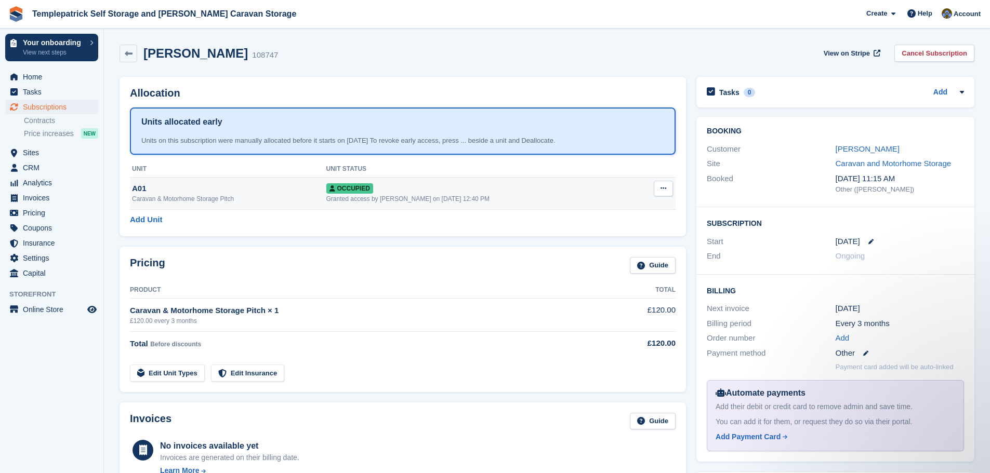
click at [656, 193] on button at bounding box center [663, 189] width 19 height 16
click at [621, 208] on p "Overlock" at bounding box center [623, 209] width 90 height 14
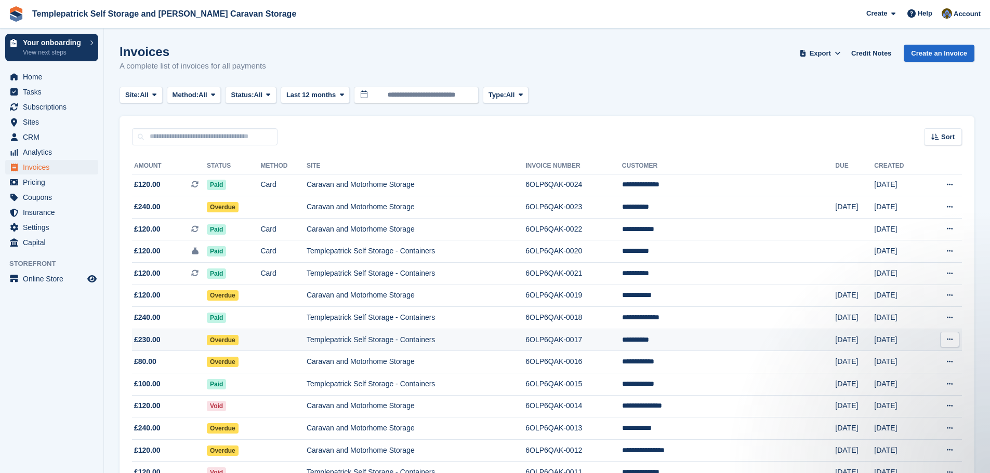
click at [719, 345] on td "**********" at bounding box center [729, 340] width 214 height 22
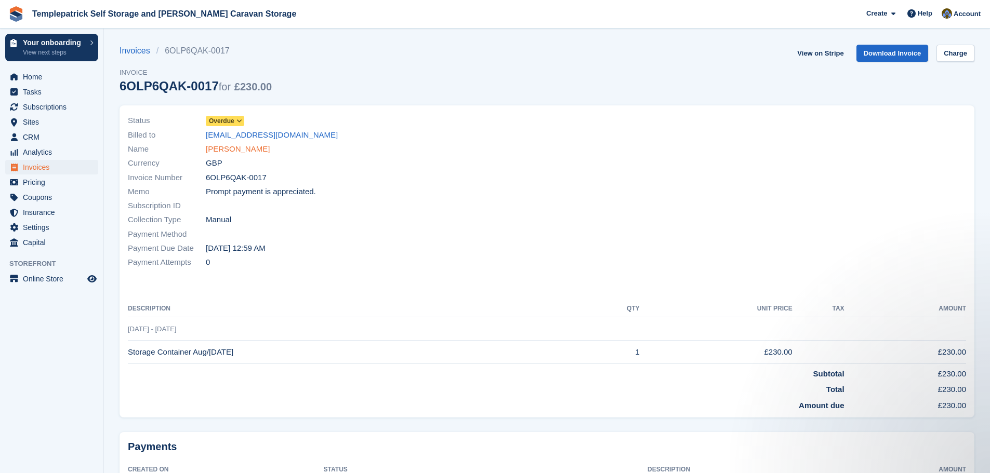
click at [234, 149] on link "Tim Potter" at bounding box center [238, 149] width 64 height 12
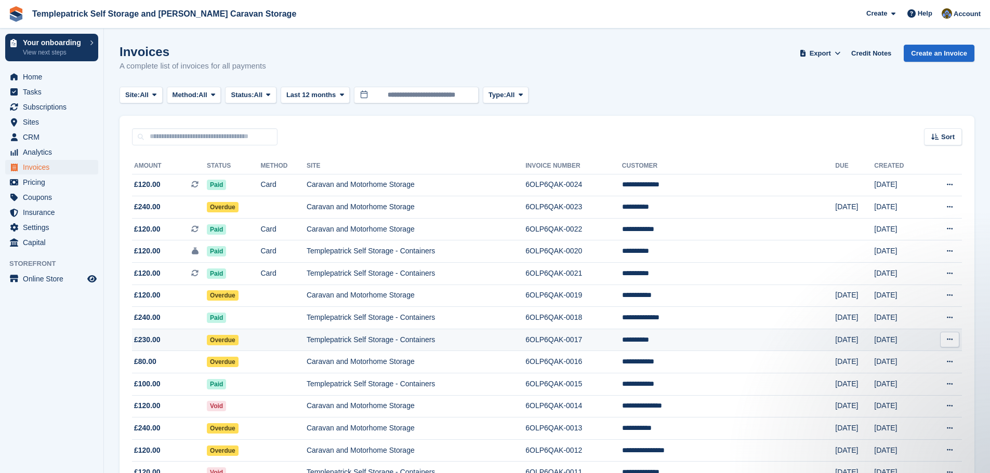
click at [231, 341] on span "Overdue" at bounding box center [223, 340] width 32 height 10
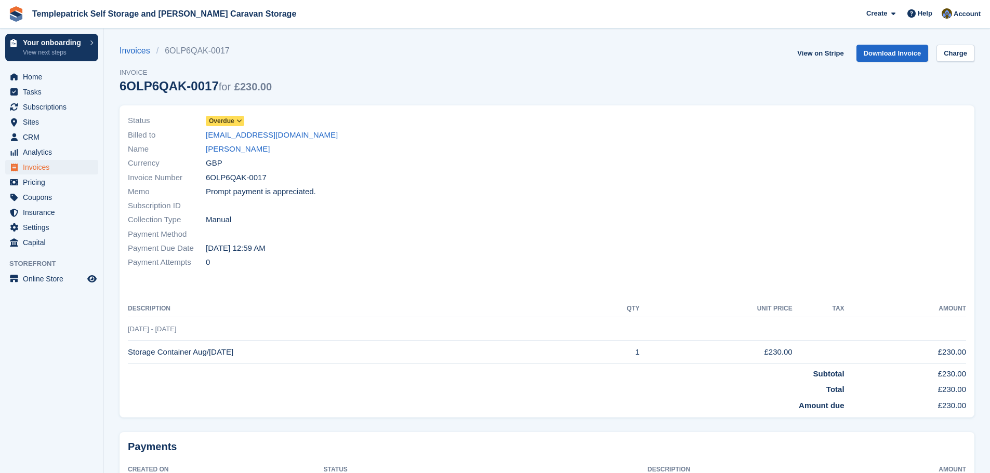
click at [235, 121] on span at bounding box center [239, 121] width 8 height 8
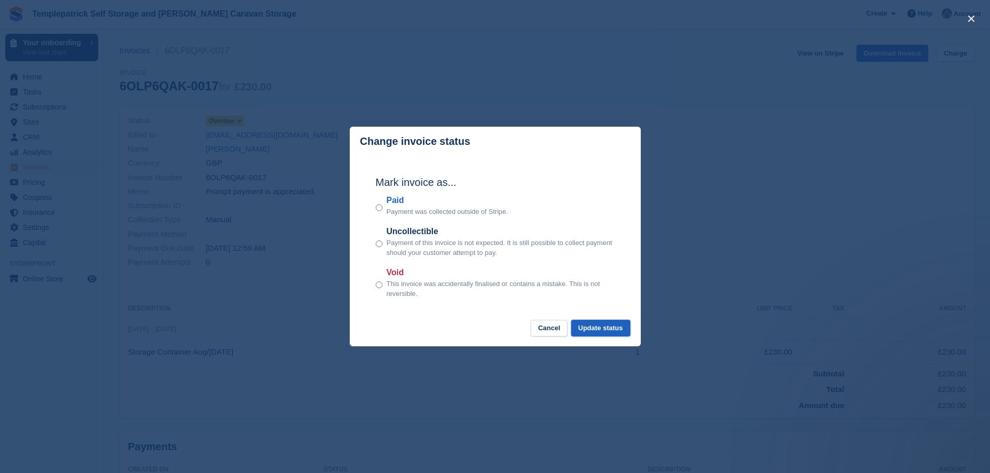
drag, startPoint x: 616, startPoint y: 329, endPoint x: 600, endPoint y: 330, distance: 16.1
click at [600, 330] on button "Update status" at bounding box center [600, 328] width 59 height 17
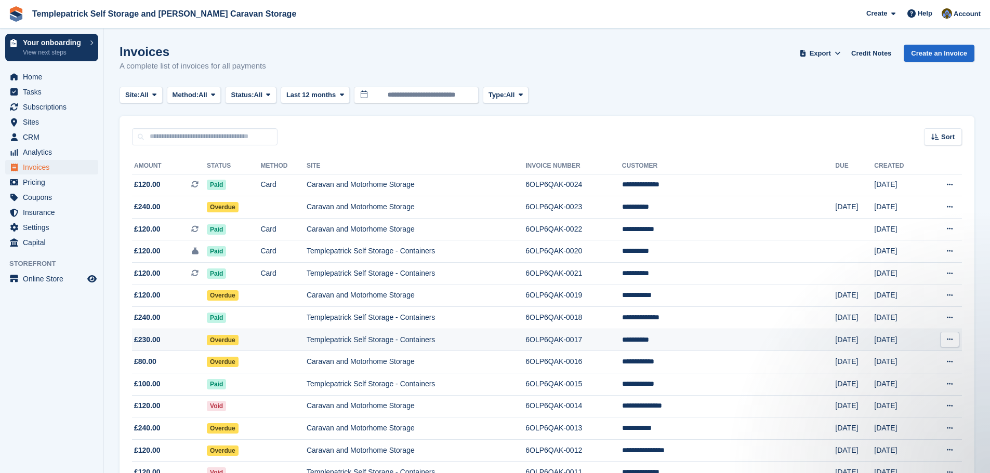
click at [235, 343] on span "Overdue" at bounding box center [223, 340] width 32 height 10
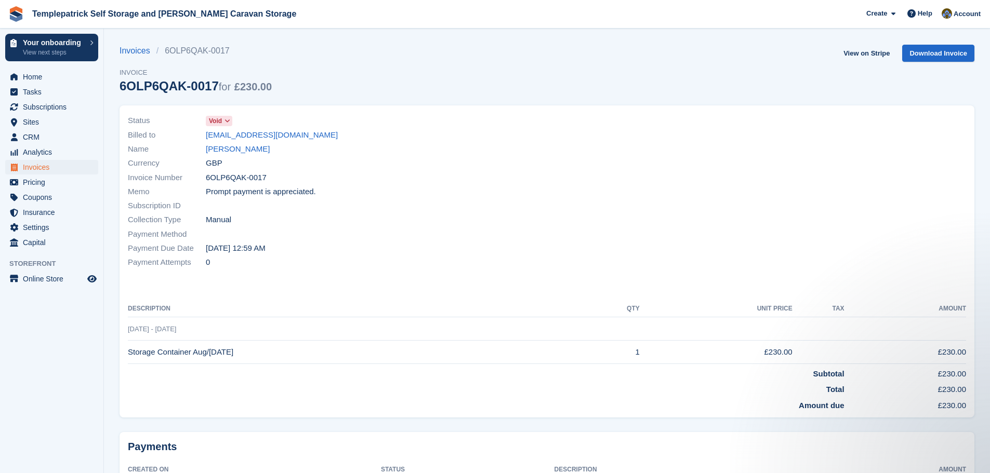
click at [241, 344] on td "Storage Container Aug/[DATE]" at bounding box center [356, 352] width 456 height 23
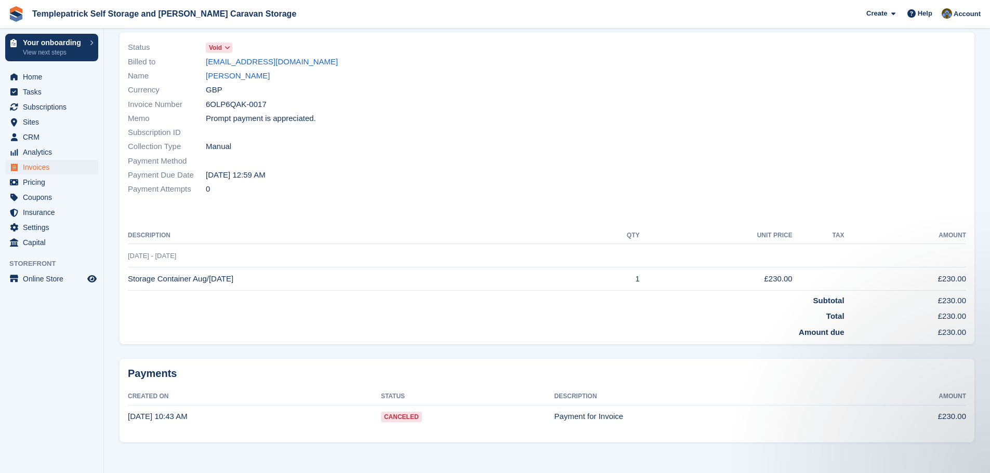
scroll to position [77, 0]
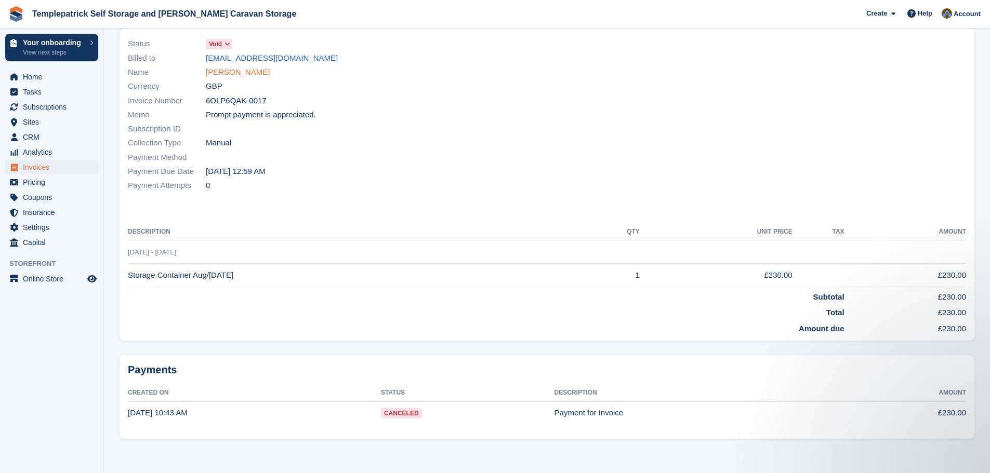
click at [218, 73] on link "Tim Potter" at bounding box center [238, 73] width 64 height 12
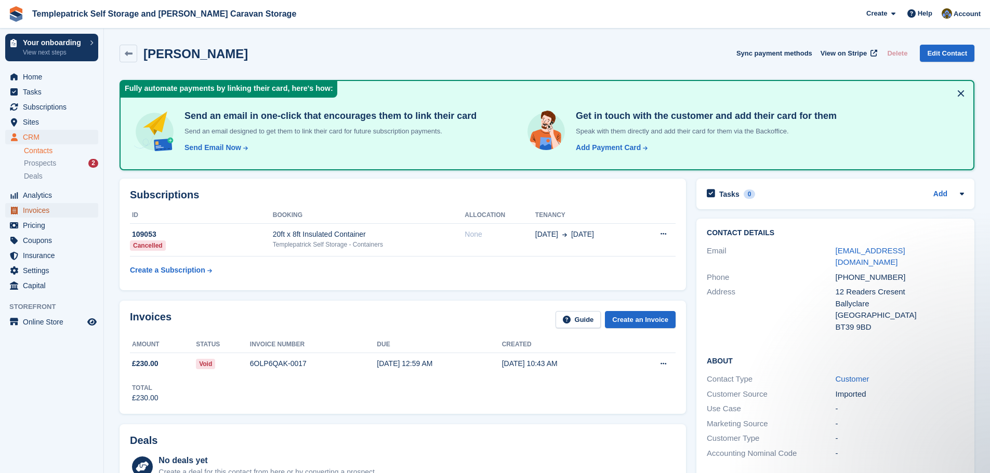
click at [61, 213] on span "Invoices" at bounding box center [54, 210] width 62 height 15
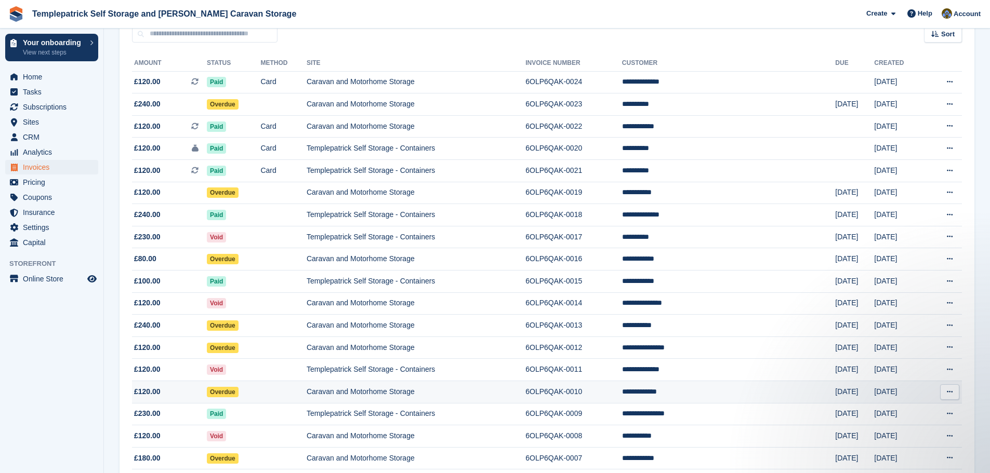
scroll to position [104, 0]
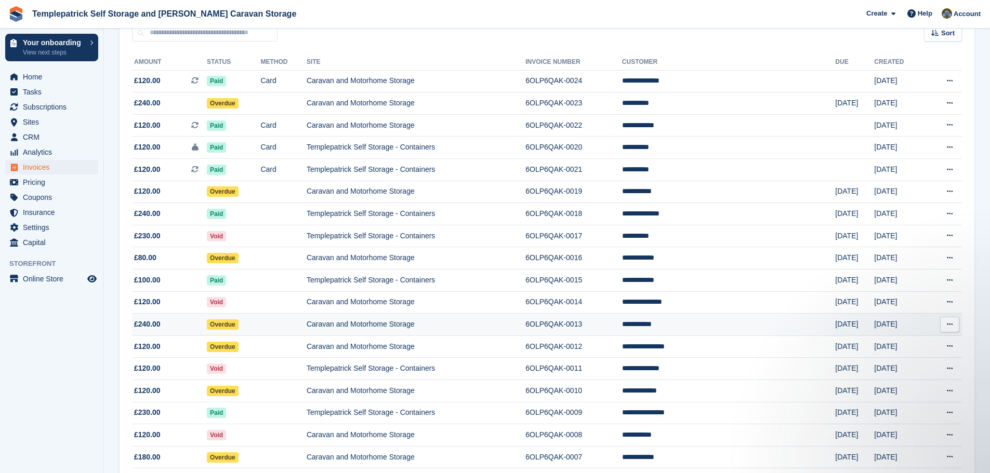
click at [714, 326] on td "**********" at bounding box center [729, 325] width 214 height 22
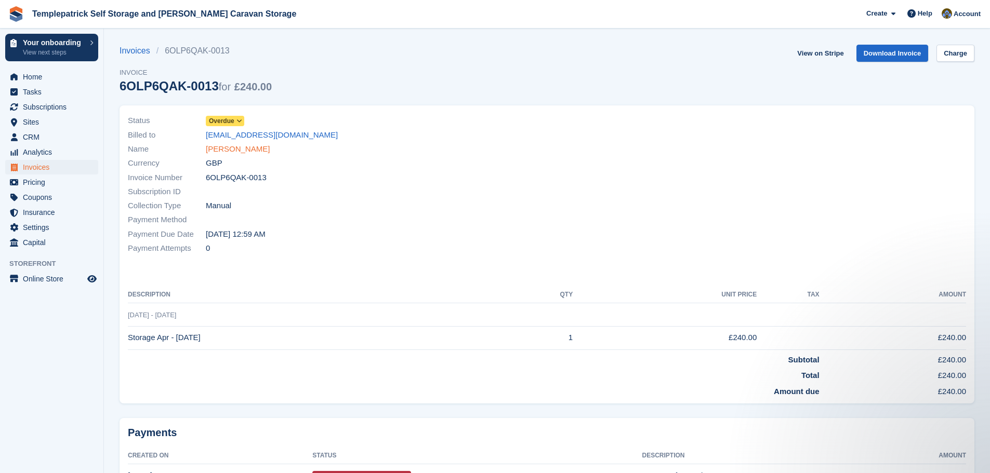
click at [236, 153] on link "[PERSON_NAME]" at bounding box center [238, 149] width 64 height 12
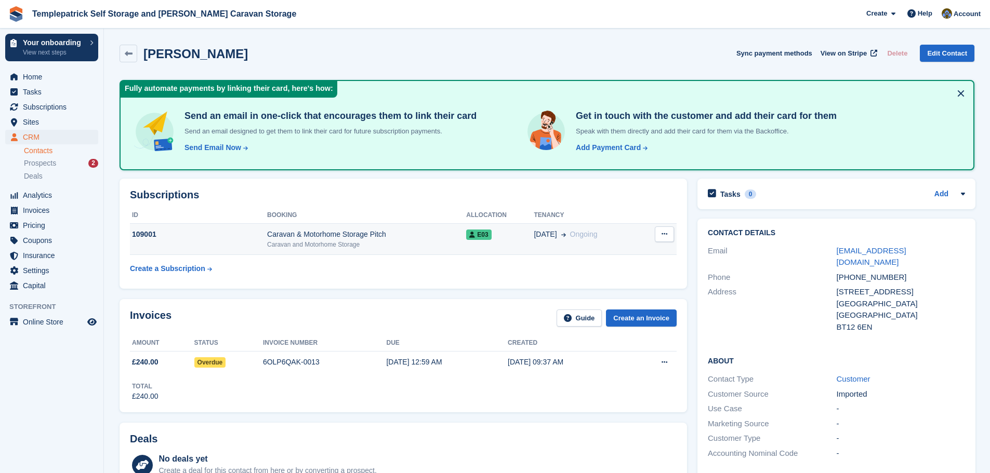
click at [487, 236] on span "E03" at bounding box center [478, 235] width 25 height 10
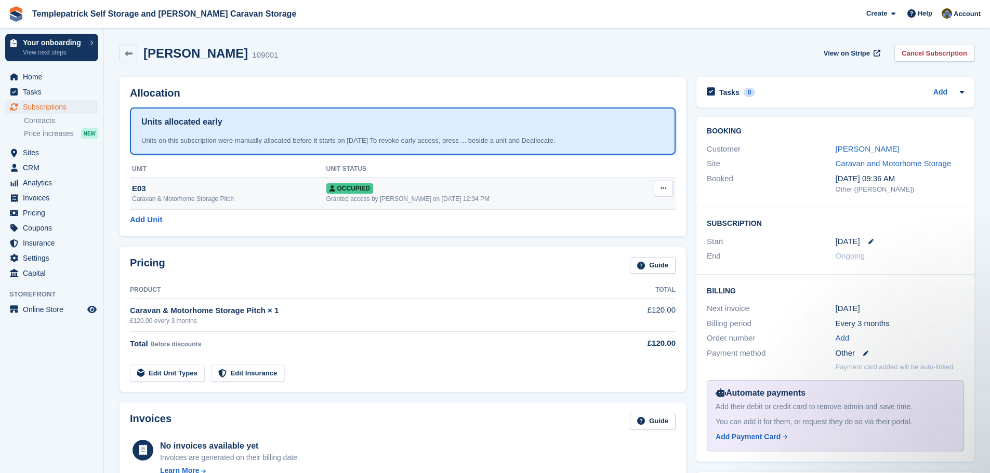
click at [662, 188] on icon at bounding box center [663, 188] width 6 height 7
click at [639, 207] on p "Overlock" at bounding box center [623, 209] width 90 height 14
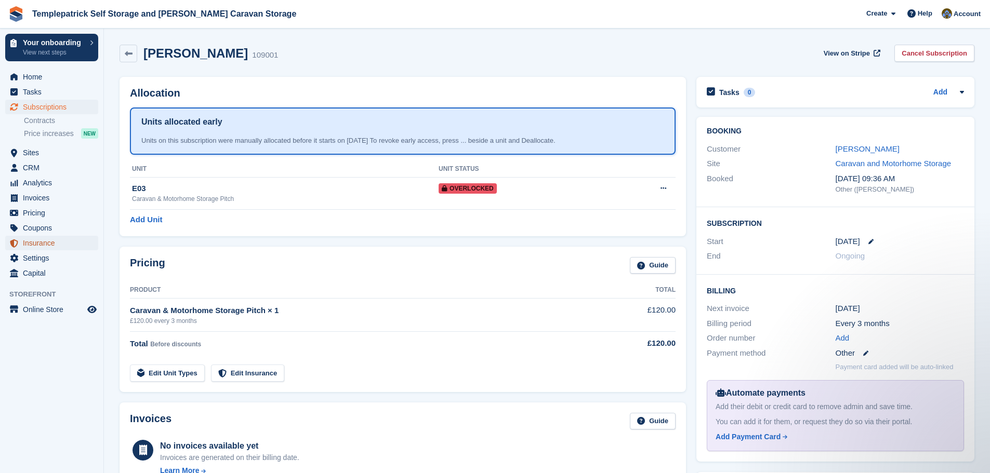
click at [56, 242] on span "Insurance" at bounding box center [54, 243] width 62 height 15
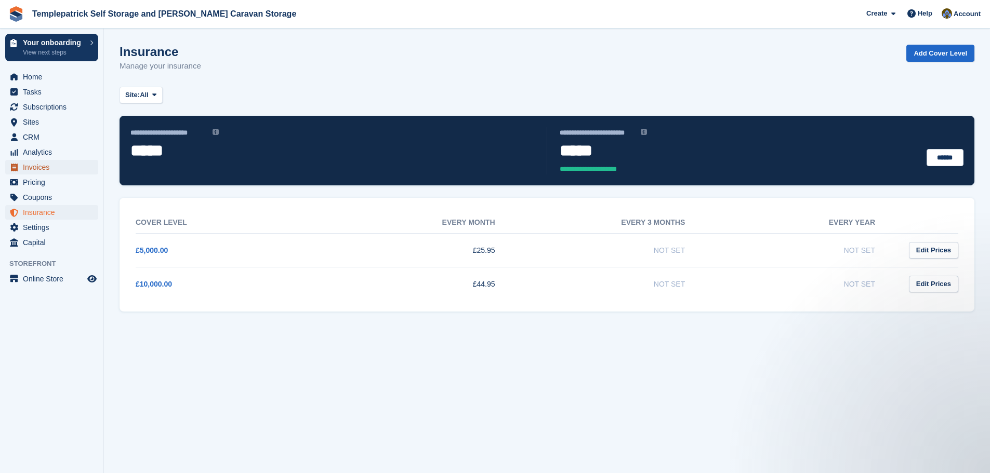
click at [49, 171] on span "Invoices" at bounding box center [54, 167] width 62 height 15
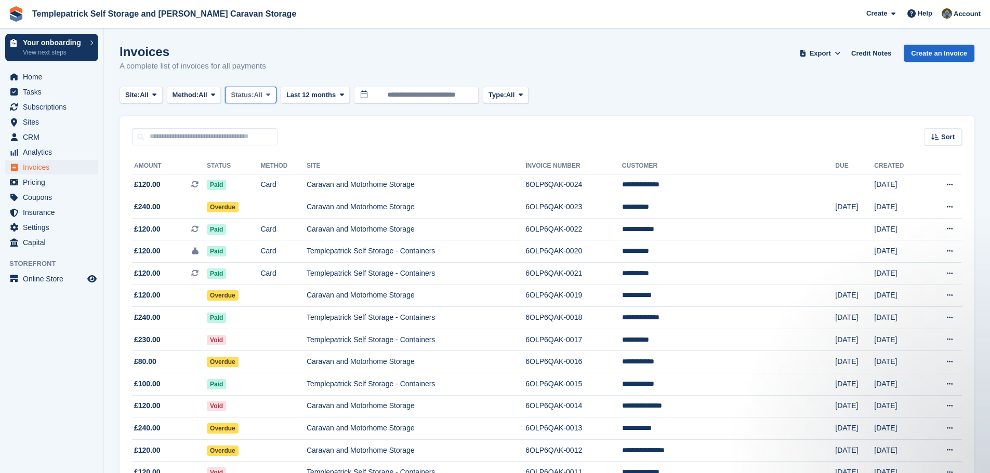
click at [261, 97] on span "All" at bounding box center [258, 95] width 9 height 10
click at [257, 177] on link "Open" at bounding box center [275, 175] width 90 height 19
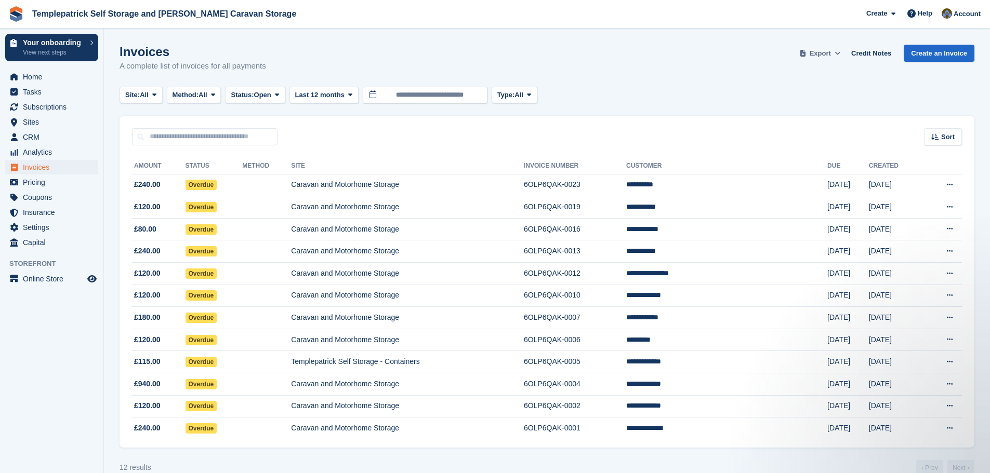
click at [831, 53] on span "Export" at bounding box center [819, 53] width 21 height 10
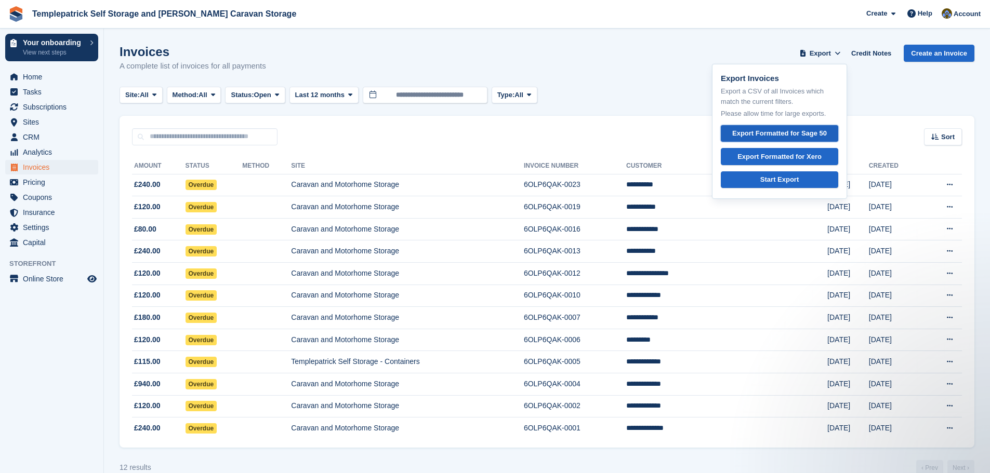
click at [782, 130] on div "Export Formatted for Sage 50" at bounding box center [779, 133] width 95 height 10
click at [709, 274] on td "**********" at bounding box center [726, 274] width 201 height 22
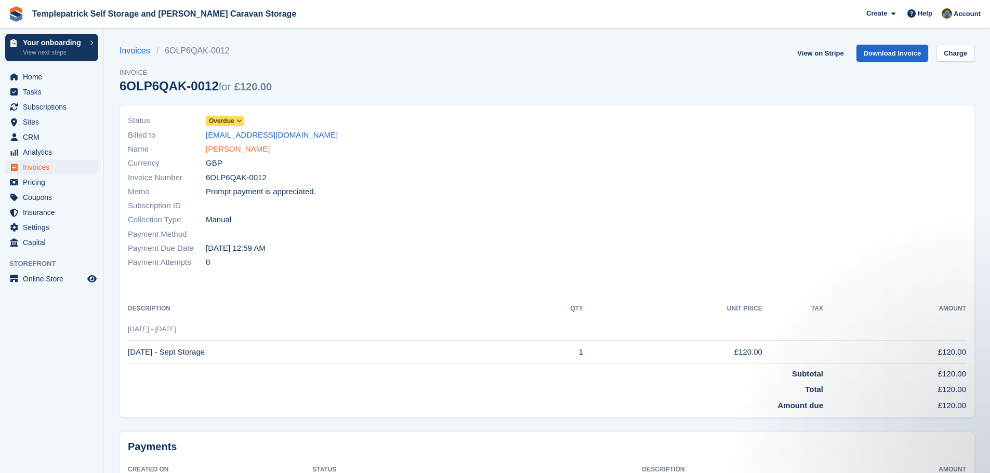
click at [222, 152] on link "Trevor Alderdice" at bounding box center [238, 149] width 64 height 12
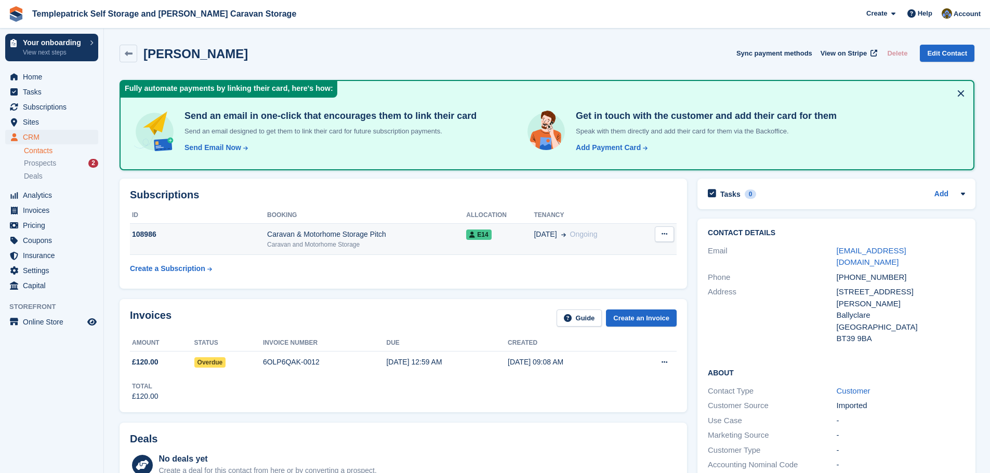
click at [478, 232] on span "E14" at bounding box center [478, 235] width 25 height 10
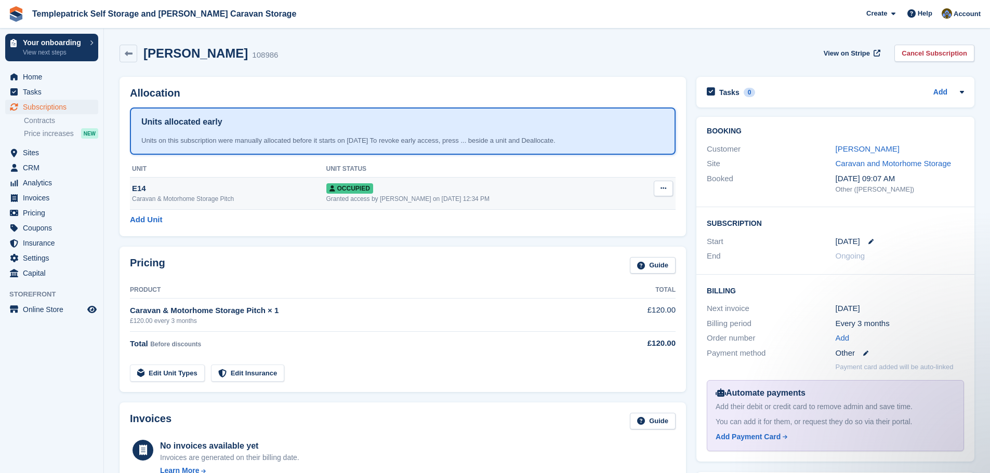
click at [671, 189] on button at bounding box center [663, 189] width 19 height 16
click at [615, 206] on p "Overlock" at bounding box center [623, 209] width 90 height 14
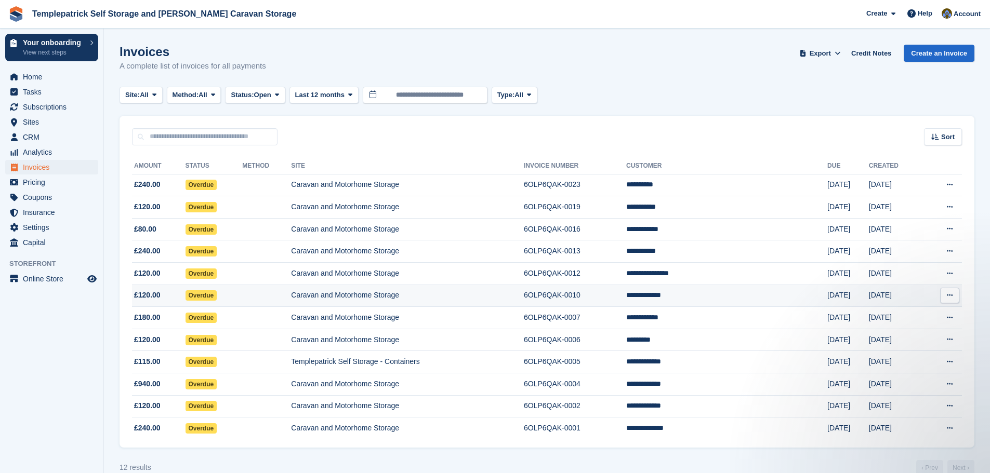
click at [727, 299] on td "**********" at bounding box center [726, 296] width 201 height 22
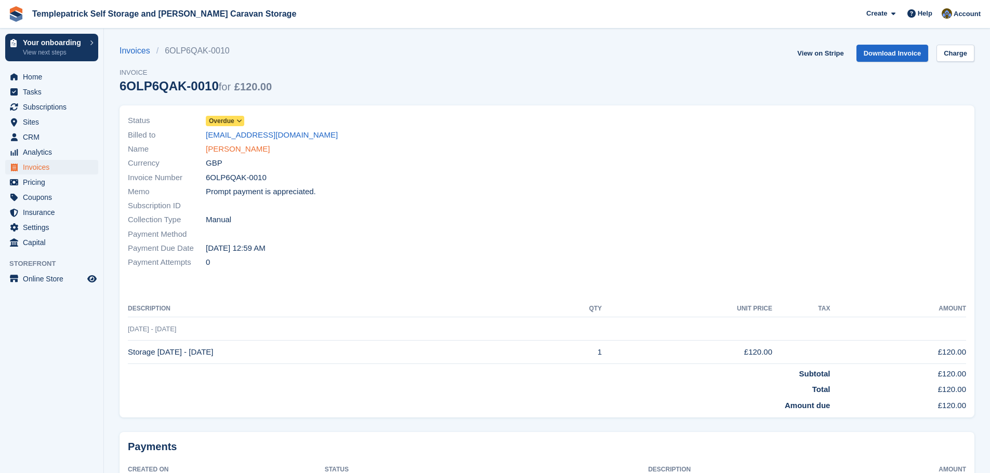
click at [236, 151] on link "Ken Salisbury" at bounding box center [238, 149] width 64 height 12
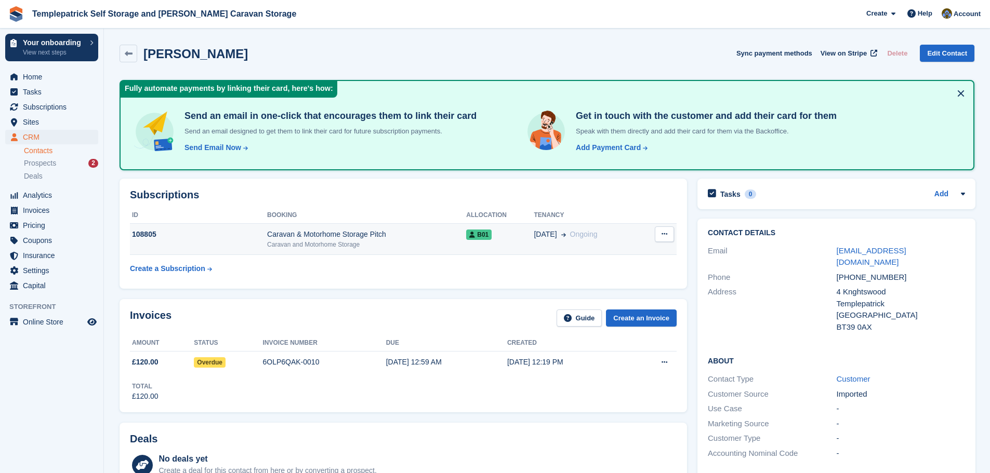
click at [485, 234] on span "B01" at bounding box center [478, 235] width 25 height 10
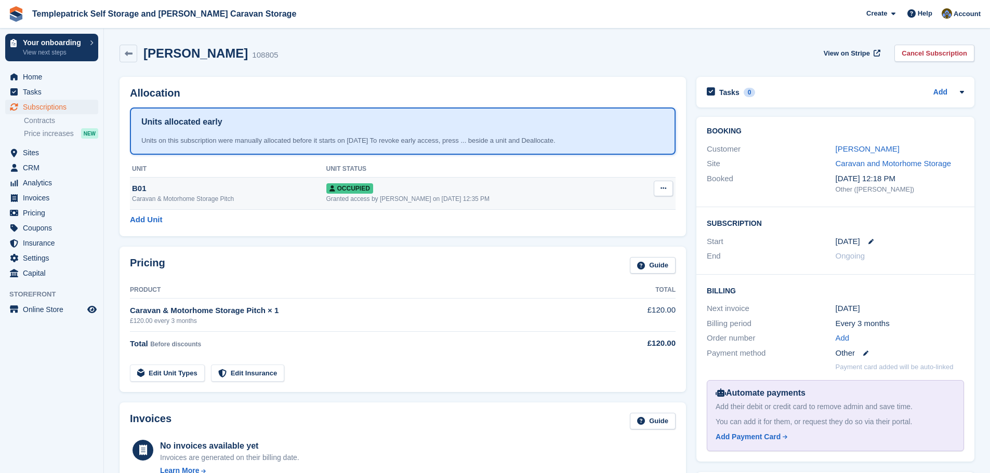
click at [670, 189] on button at bounding box center [663, 189] width 19 height 16
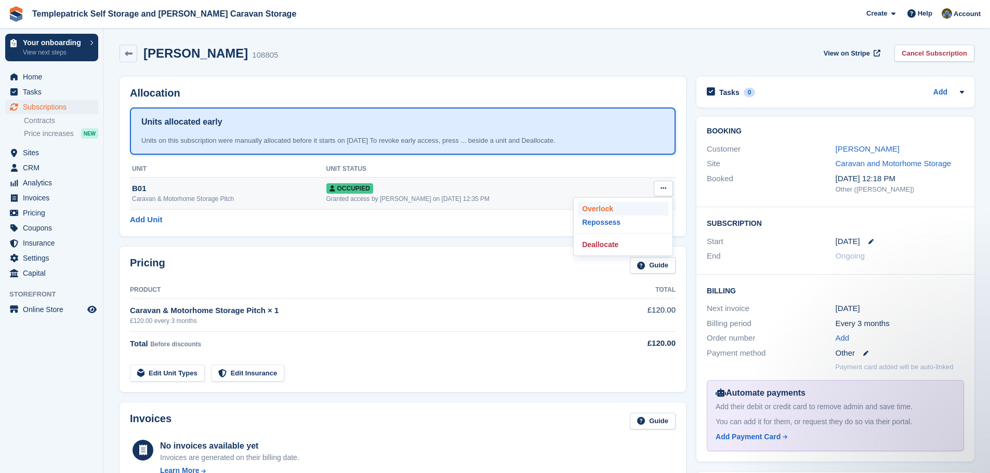
click at [621, 207] on p "Overlock" at bounding box center [623, 209] width 90 height 14
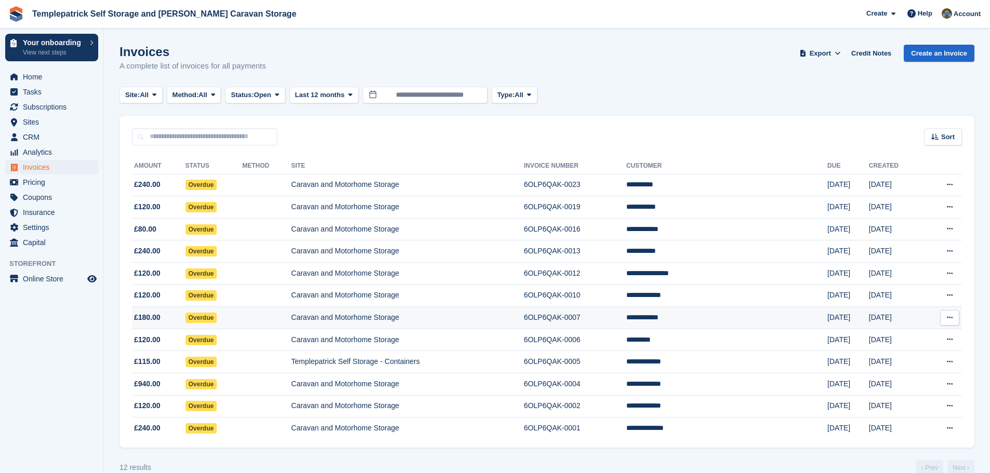
click at [740, 317] on td "**********" at bounding box center [726, 318] width 201 height 22
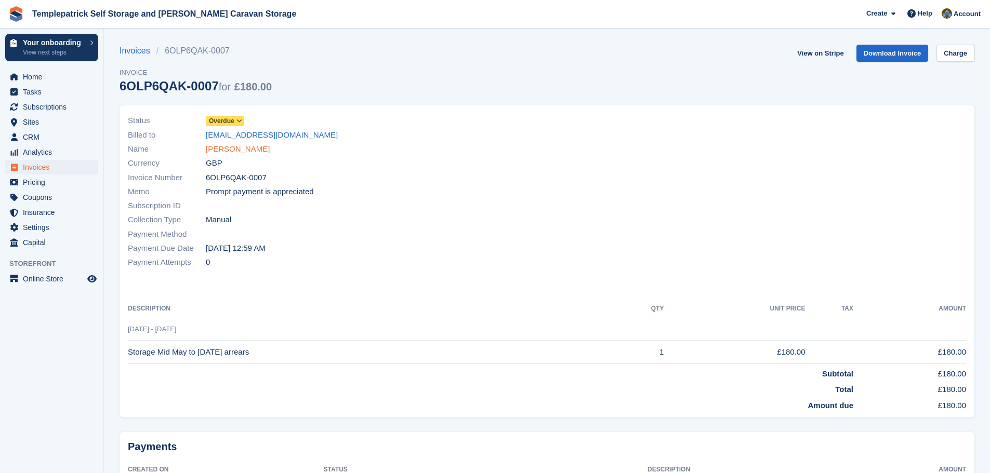
click at [237, 148] on link "[PERSON_NAME]" at bounding box center [238, 149] width 64 height 12
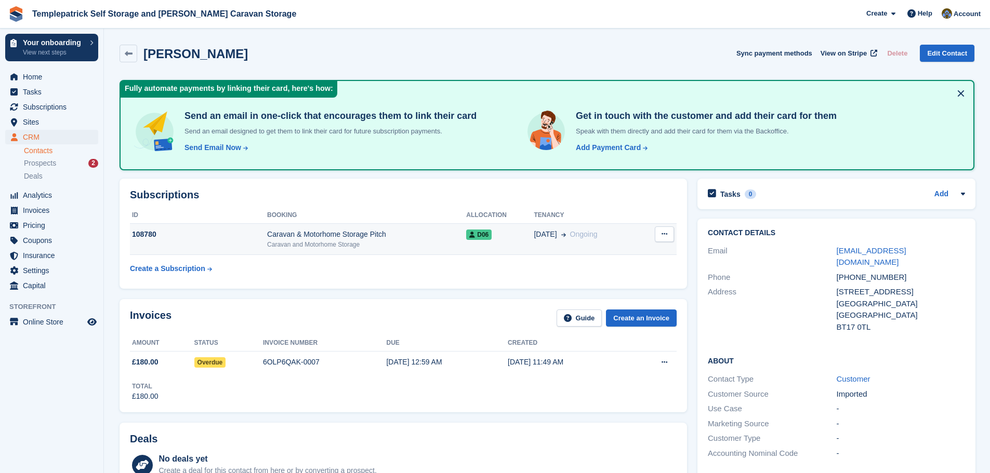
click at [478, 235] on span "D06" at bounding box center [478, 235] width 25 height 10
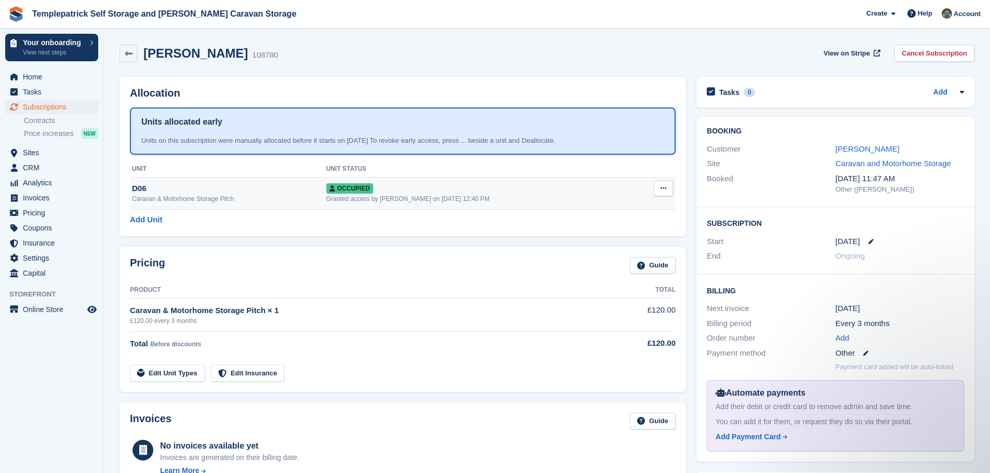
click at [668, 189] on button at bounding box center [663, 189] width 19 height 16
click at [646, 204] on p "Overlock" at bounding box center [623, 209] width 90 height 14
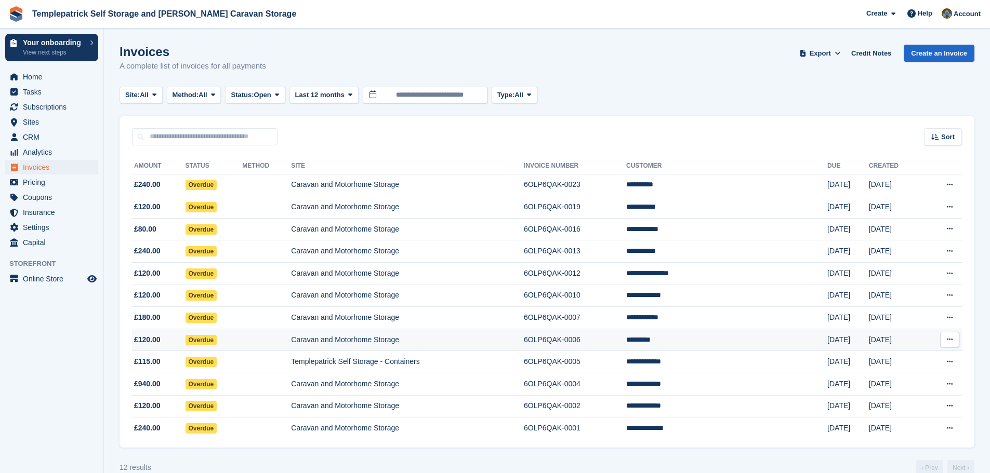
click at [708, 342] on td "*********" at bounding box center [726, 340] width 201 height 22
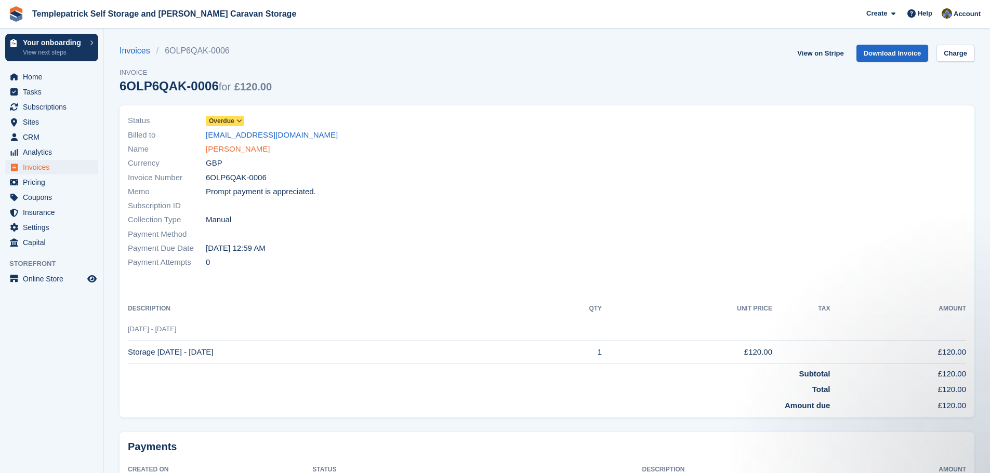
click at [221, 149] on link "[PERSON_NAME]" at bounding box center [238, 149] width 64 height 12
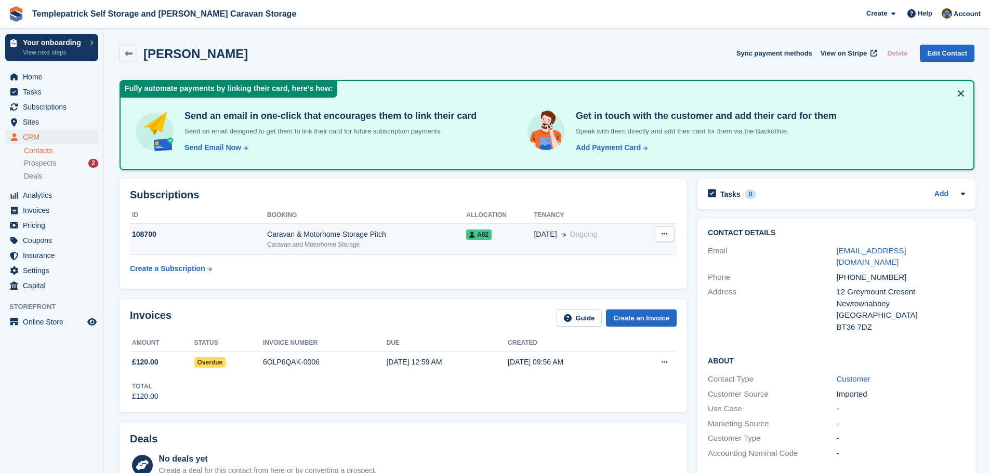
click at [480, 235] on span "A02" at bounding box center [478, 235] width 25 height 10
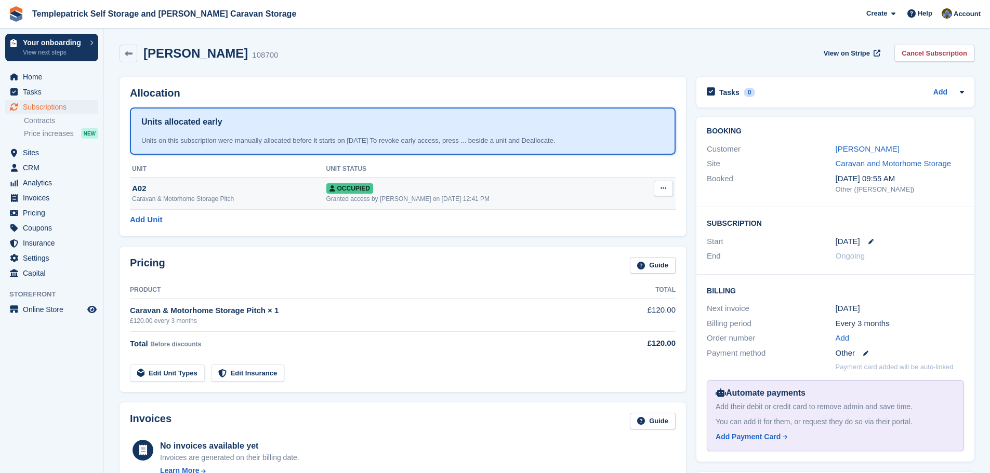
click at [658, 190] on button at bounding box center [663, 189] width 19 height 16
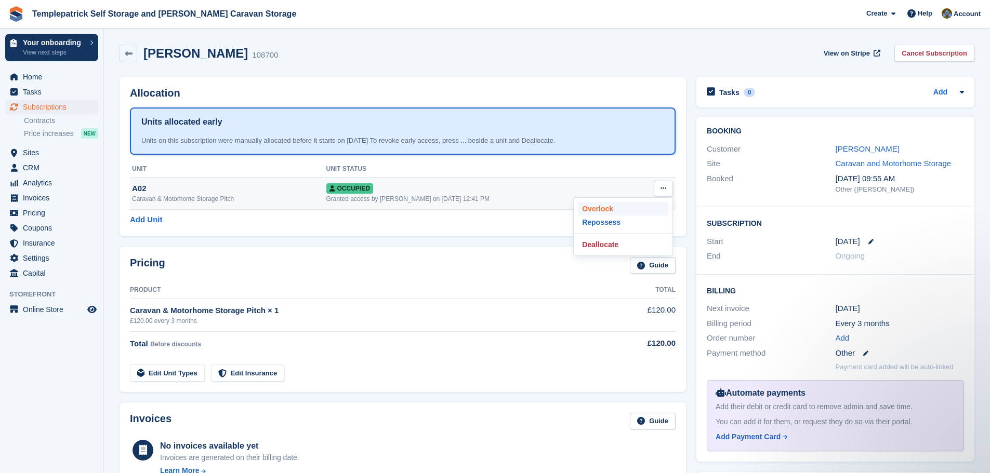
click at [627, 207] on p "Overlock" at bounding box center [623, 209] width 90 height 14
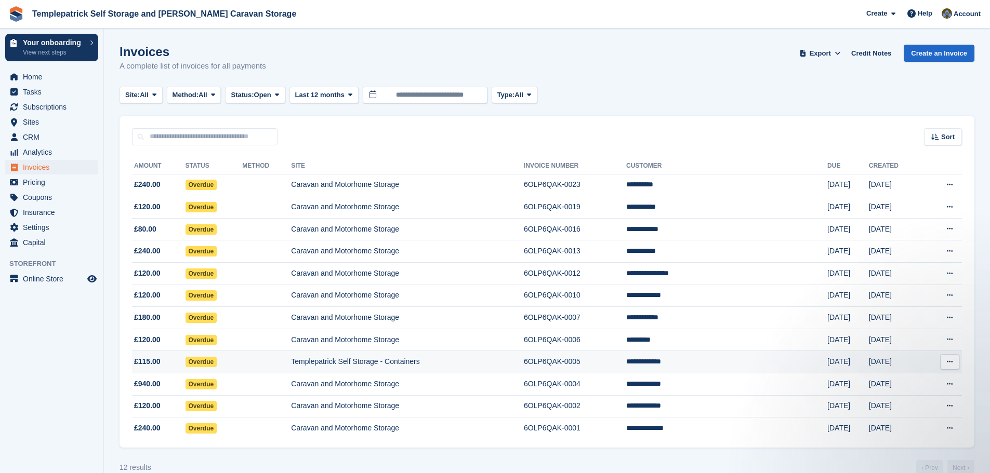
click at [731, 362] on td "**********" at bounding box center [726, 362] width 201 height 22
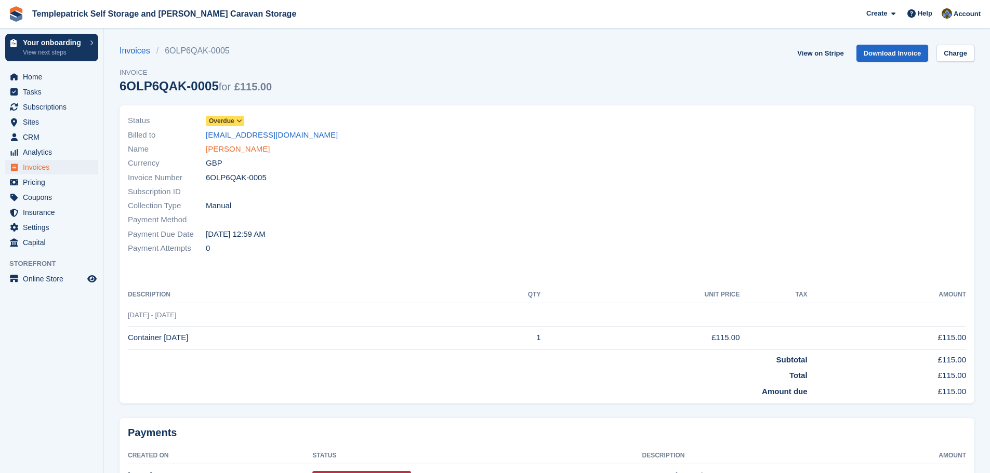
click at [219, 151] on link "[PERSON_NAME]" at bounding box center [238, 149] width 64 height 12
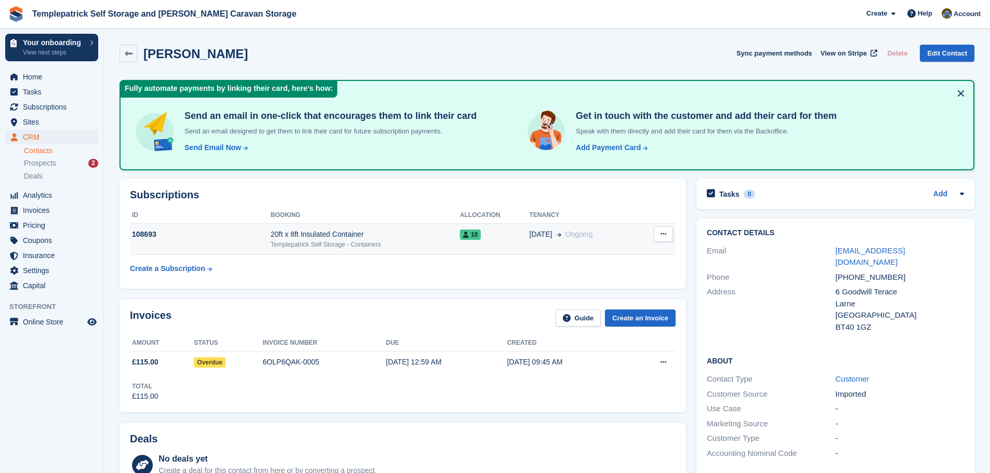
click at [462, 240] on span "10" at bounding box center [470, 235] width 21 height 10
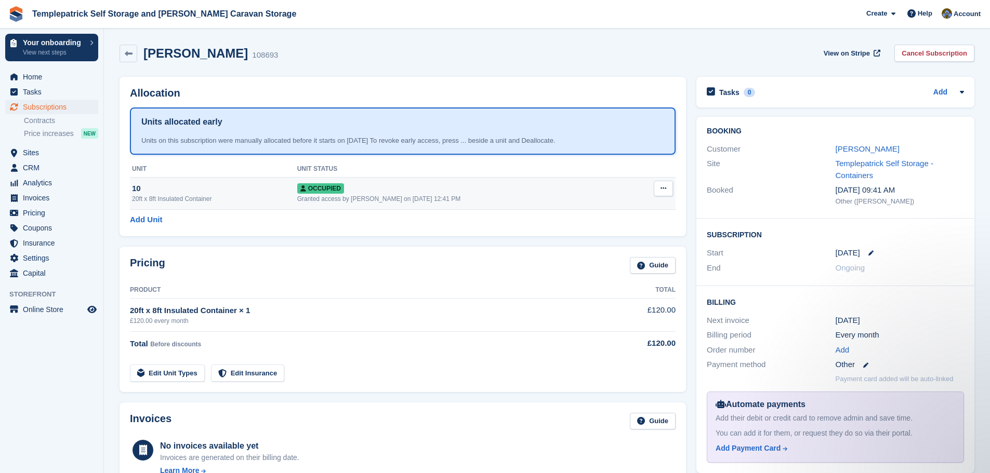
click at [662, 191] on icon at bounding box center [663, 188] width 6 height 7
click at [610, 206] on p "Overlock" at bounding box center [623, 209] width 90 height 14
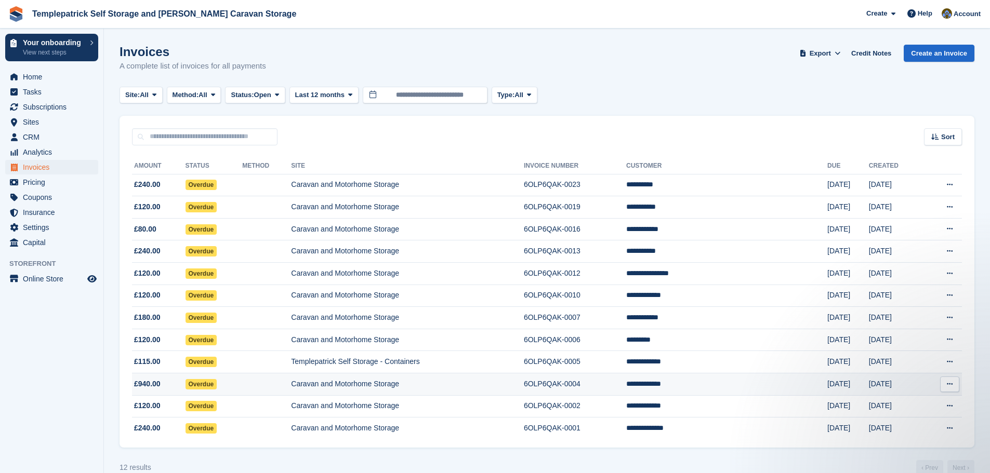
click at [711, 387] on td "**********" at bounding box center [726, 385] width 201 height 22
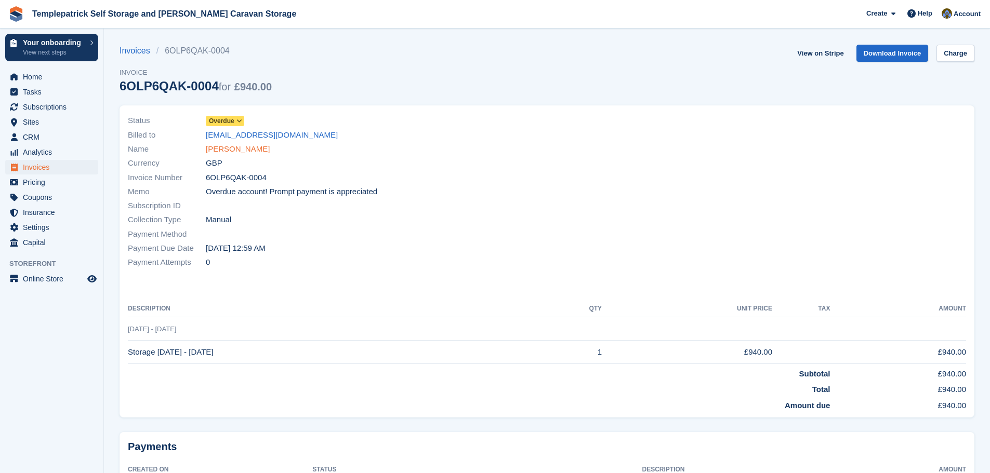
click at [227, 150] on link "Daniel Abbott" at bounding box center [238, 149] width 64 height 12
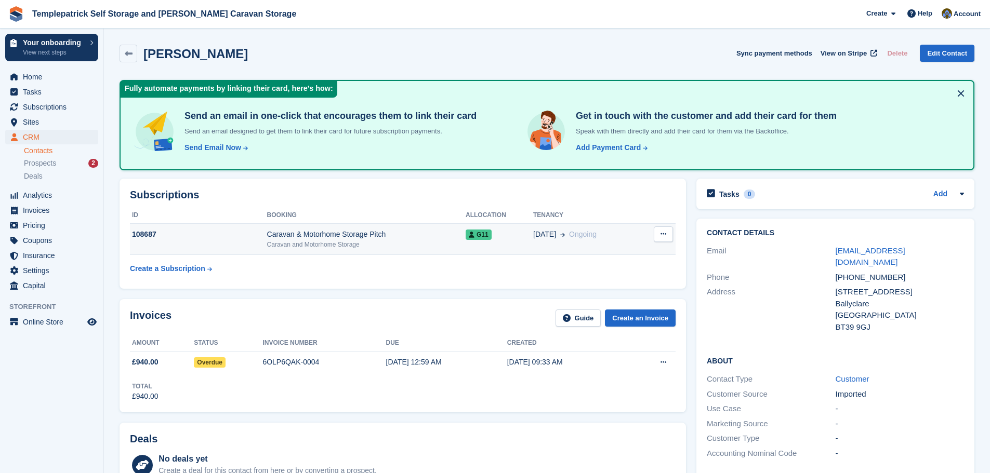
click at [474, 234] on icon at bounding box center [472, 235] width 6 height 6
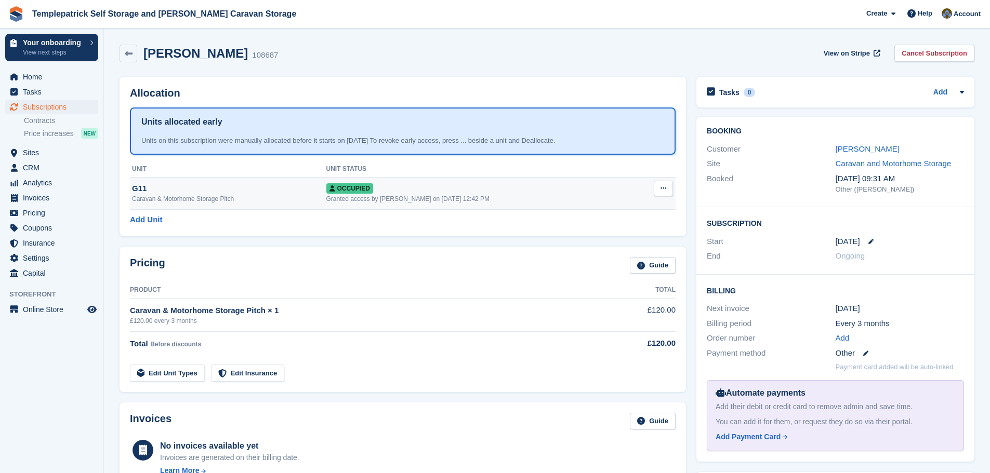
click at [373, 191] on span "Occupied" at bounding box center [349, 188] width 47 height 10
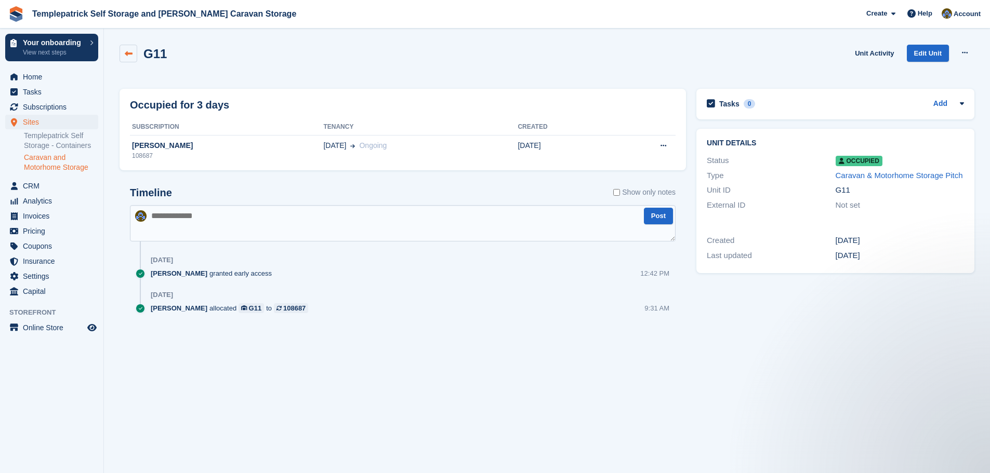
click at [128, 52] on icon at bounding box center [129, 54] width 8 height 8
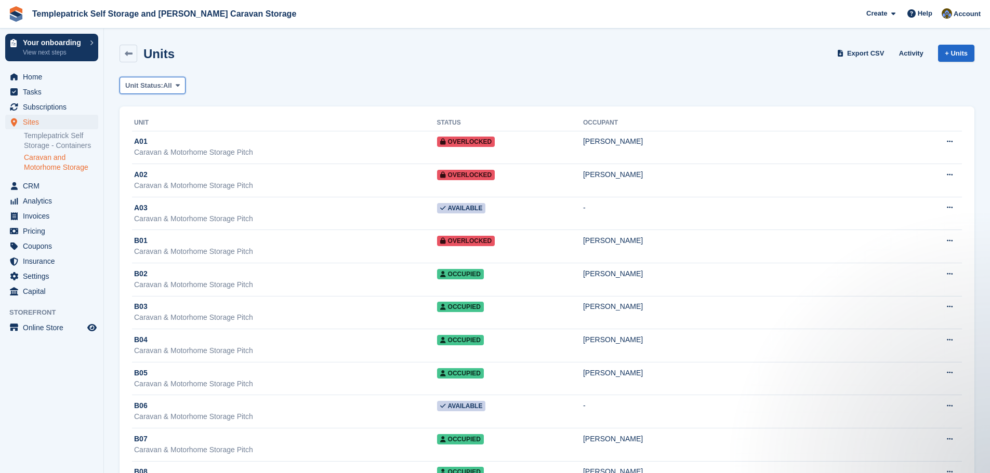
click at [178, 85] on icon at bounding box center [178, 85] width 4 height 7
click at [48, 219] on span "Invoices" at bounding box center [54, 216] width 62 height 15
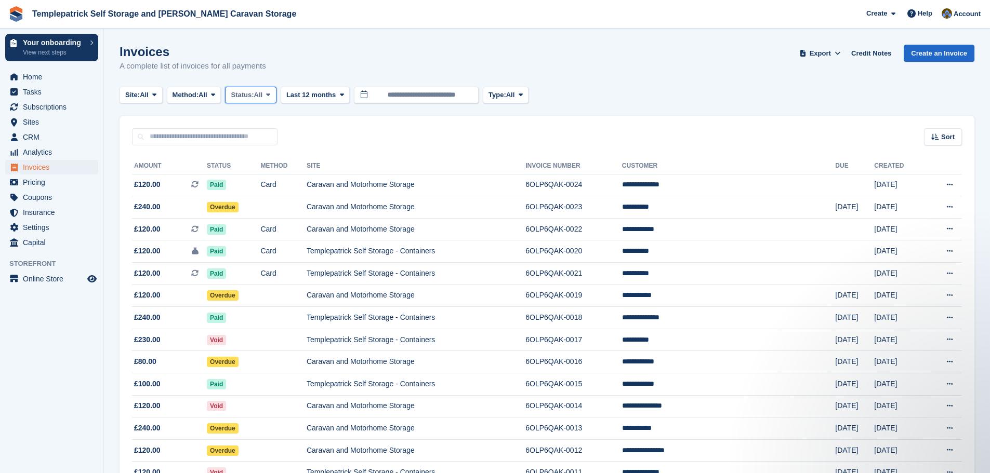
click at [254, 94] on span "Status:" at bounding box center [242, 95] width 23 height 10
click at [260, 177] on link "Open" at bounding box center [275, 175] width 90 height 19
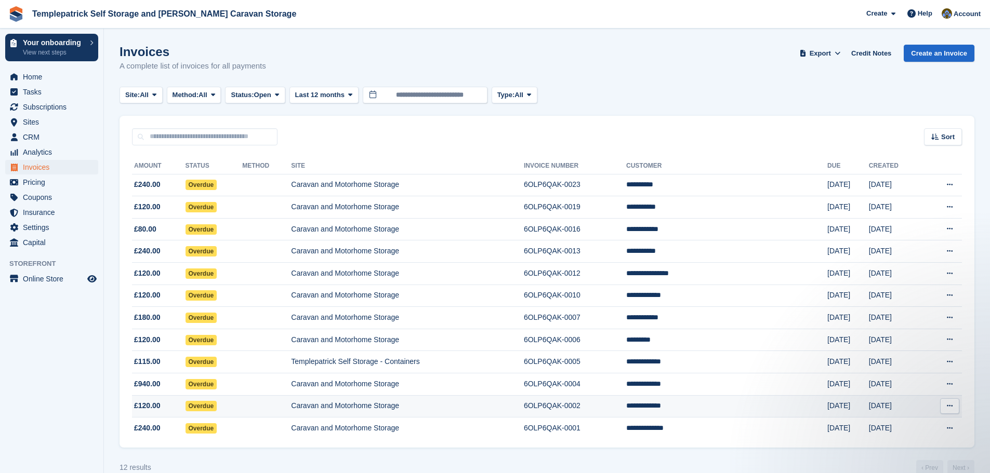
click at [733, 408] on td "**********" at bounding box center [726, 406] width 201 height 22
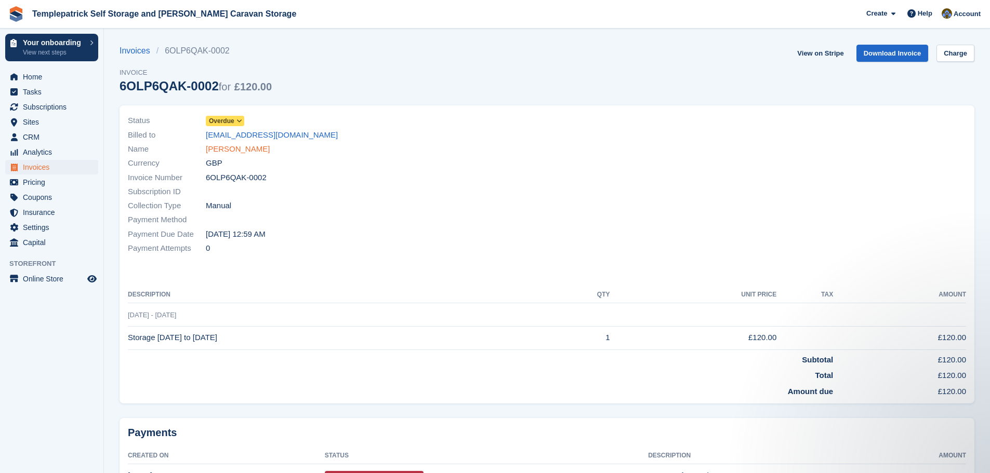
click at [241, 151] on link "Brian Maughan" at bounding box center [238, 149] width 64 height 12
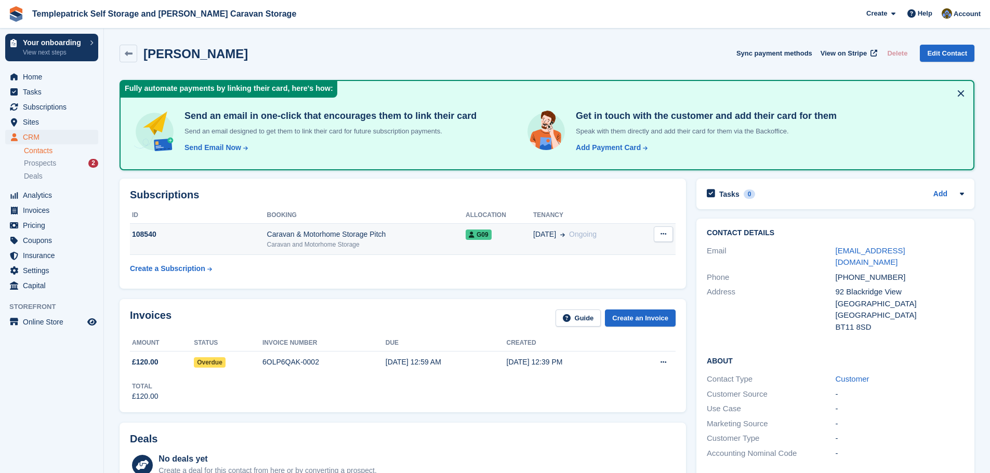
click at [477, 235] on span "G09" at bounding box center [479, 235] width 26 height 10
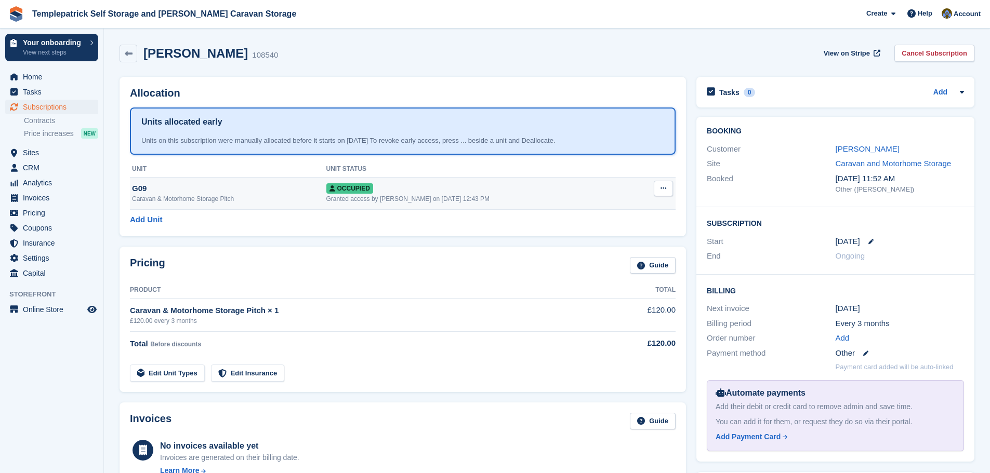
click at [669, 185] on button at bounding box center [663, 189] width 19 height 16
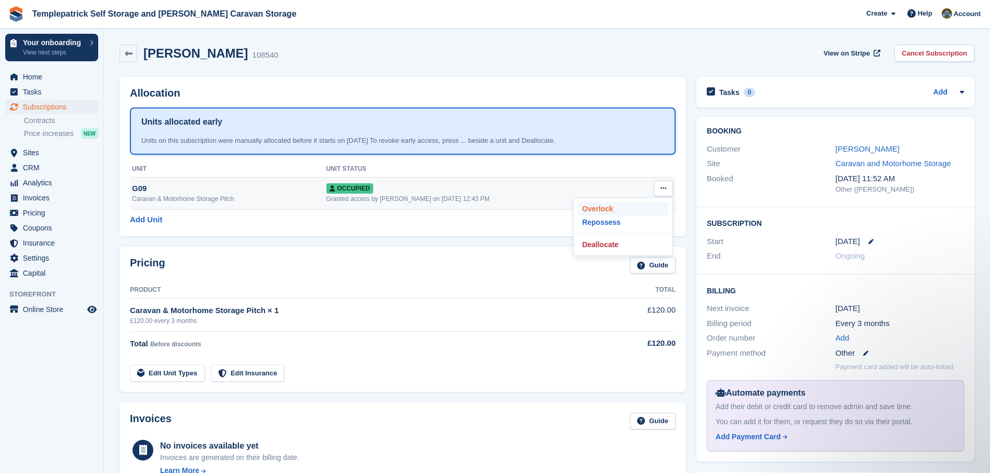
click at [633, 207] on p "Overlock" at bounding box center [623, 209] width 90 height 14
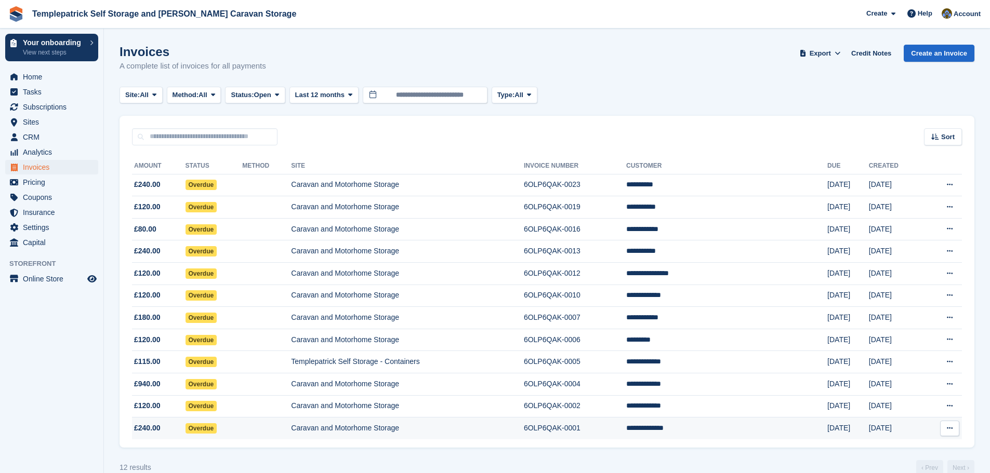
click at [738, 432] on td "**********" at bounding box center [726, 429] width 201 height 22
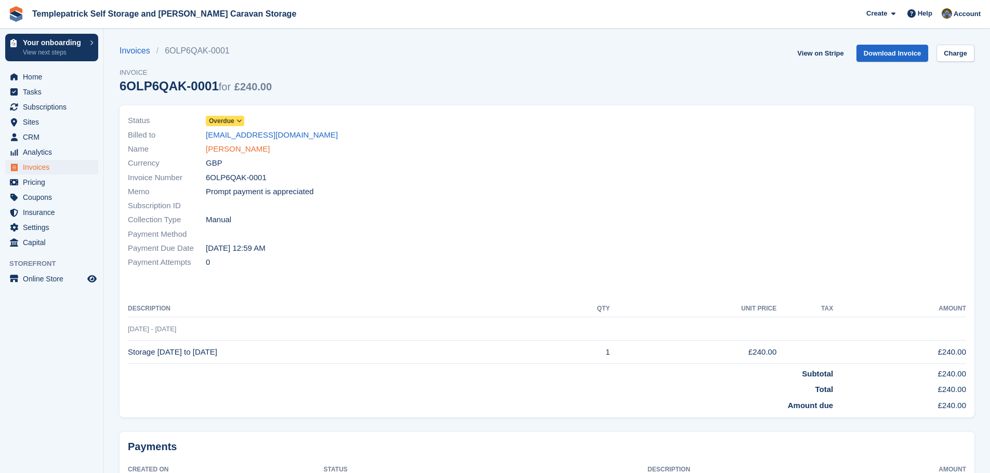
click at [223, 150] on link "Brian Davidson" at bounding box center [238, 149] width 64 height 12
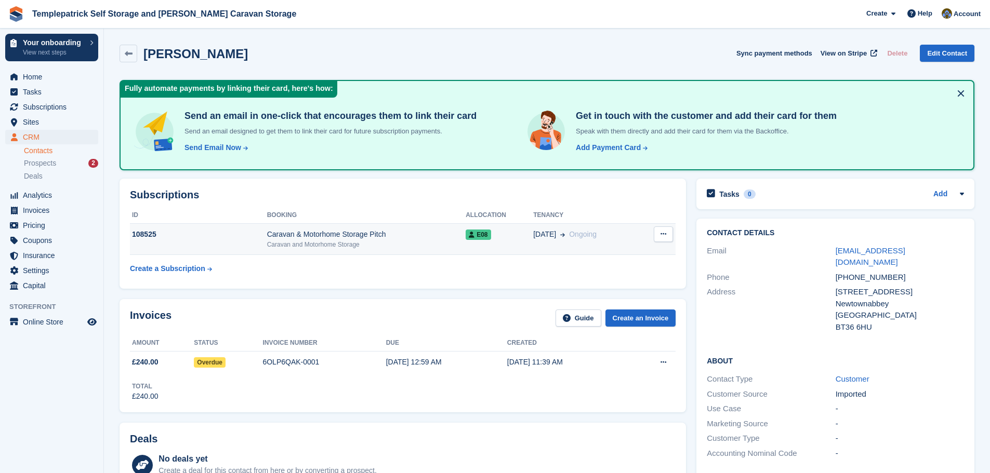
click at [474, 237] on icon at bounding box center [472, 235] width 6 height 6
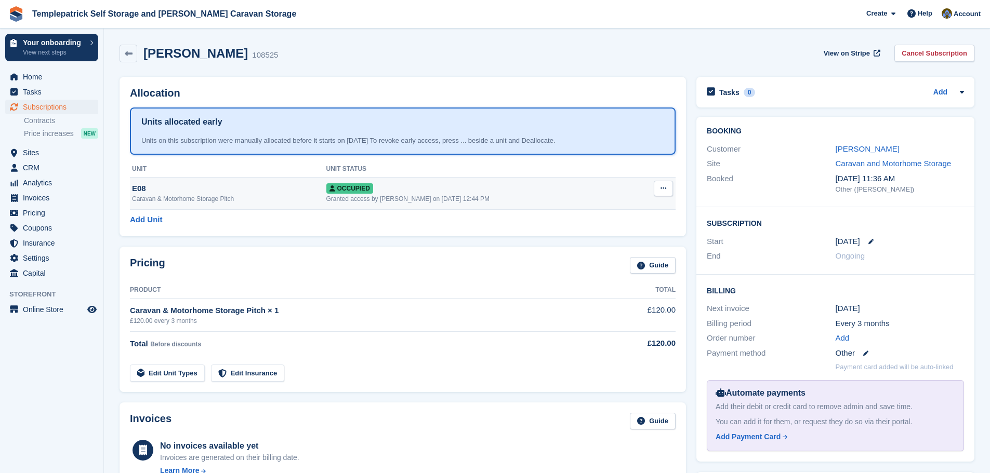
click at [669, 188] on button at bounding box center [663, 189] width 19 height 16
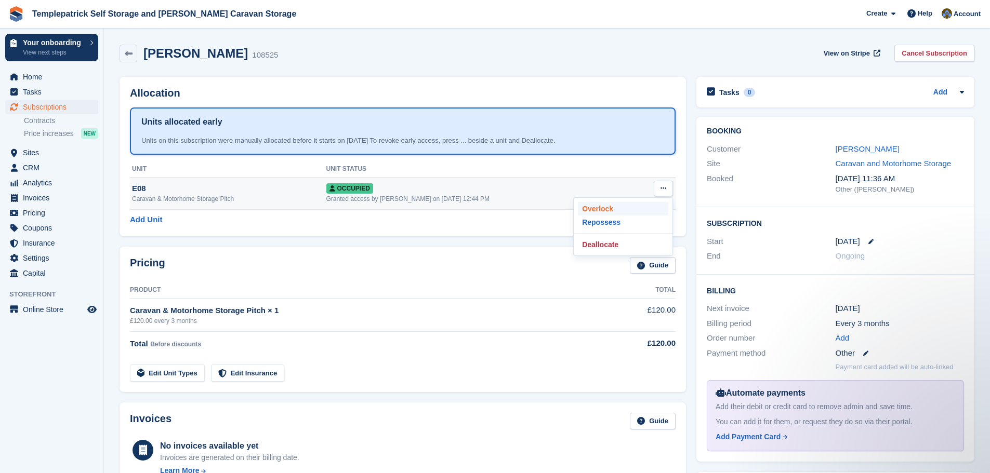
click at [644, 208] on p "Overlock" at bounding box center [623, 209] width 90 height 14
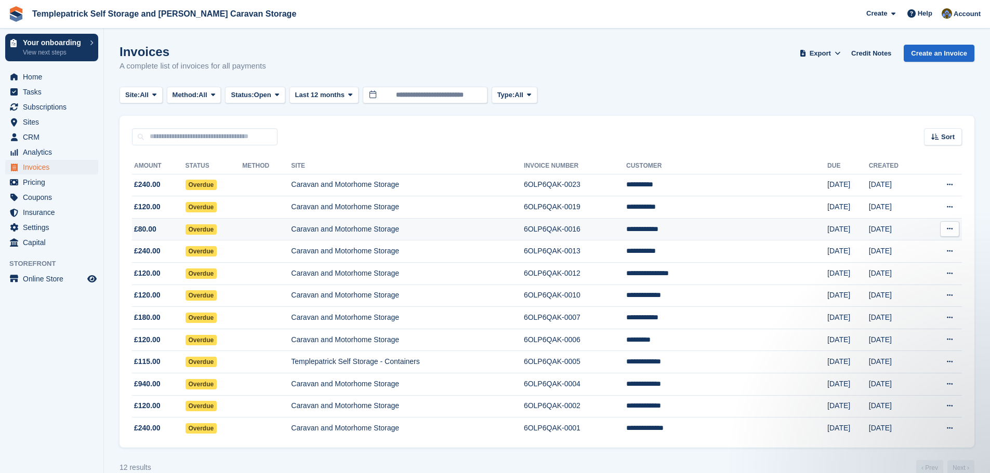
click at [739, 228] on td "**********" at bounding box center [726, 229] width 201 height 22
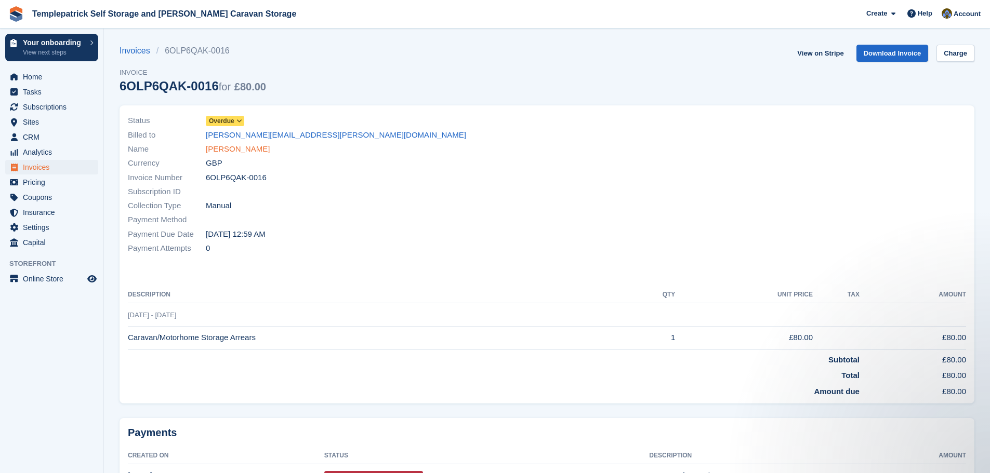
click at [227, 150] on link "[PERSON_NAME]" at bounding box center [238, 149] width 64 height 12
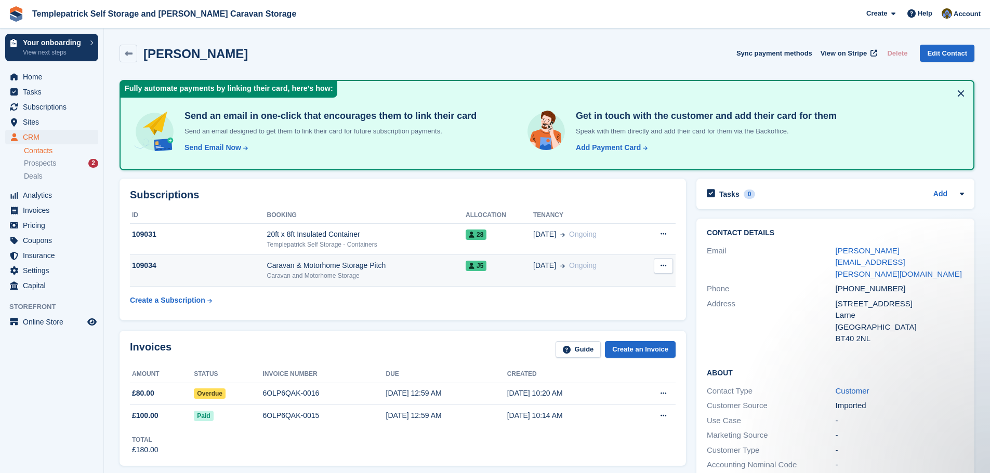
click at [662, 266] on icon at bounding box center [663, 265] width 6 height 7
click at [475, 264] on span "J5" at bounding box center [476, 266] width 21 height 10
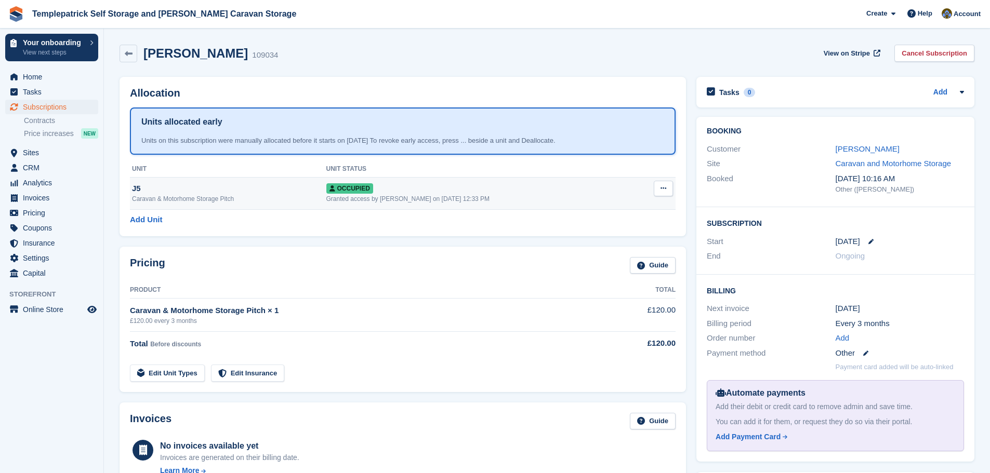
click at [660, 189] on icon at bounding box center [663, 188] width 6 height 7
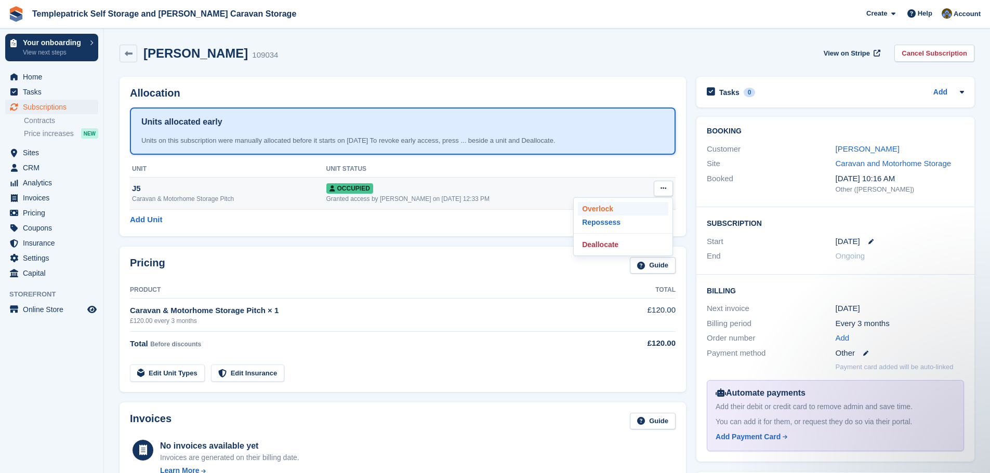
click at [607, 205] on p "Overlock" at bounding box center [623, 209] width 90 height 14
